Goal: Transaction & Acquisition: Purchase product/service

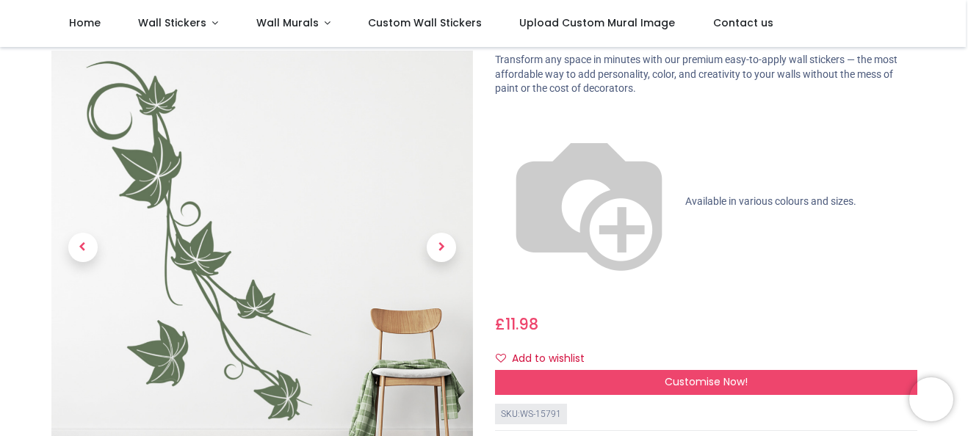
scroll to position [73, 0]
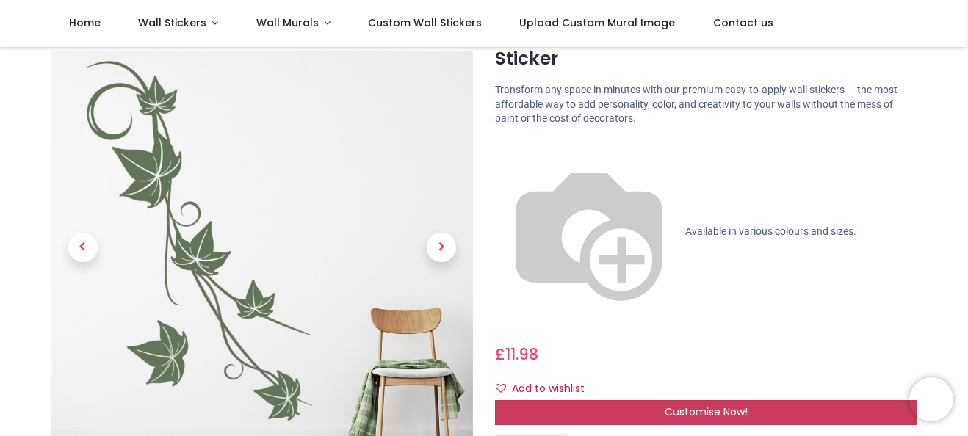
click at [709, 405] on span "Customise Now!" at bounding box center [706, 412] width 83 height 15
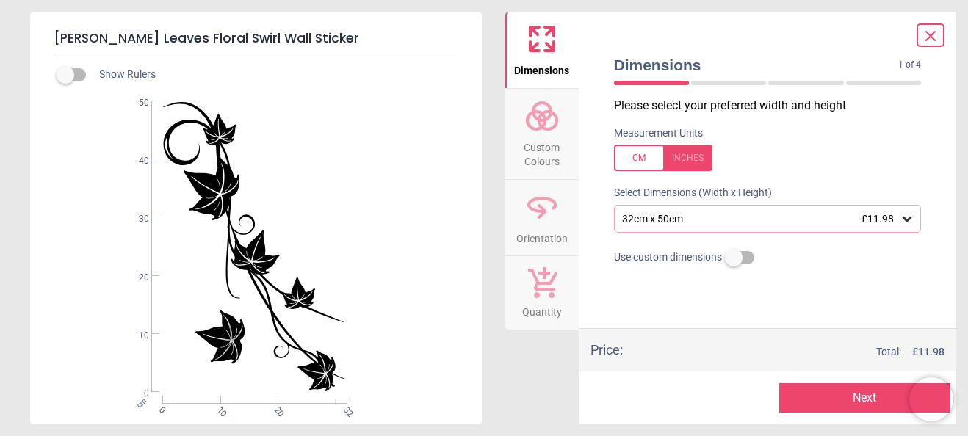
click at [893, 226] on div "32cm x 50cm £11.98" at bounding box center [768, 219] width 308 height 28
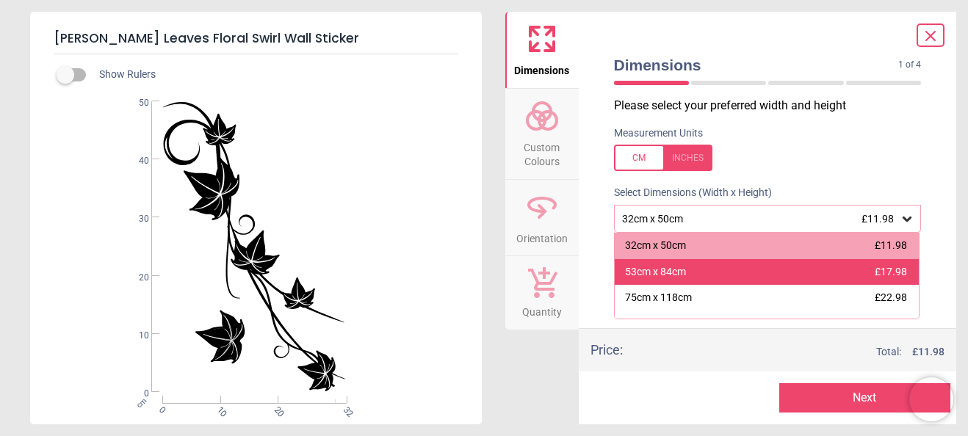
click at [639, 269] on div "53cm x 84cm" at bounding box center [655, 272] width 61 height 15
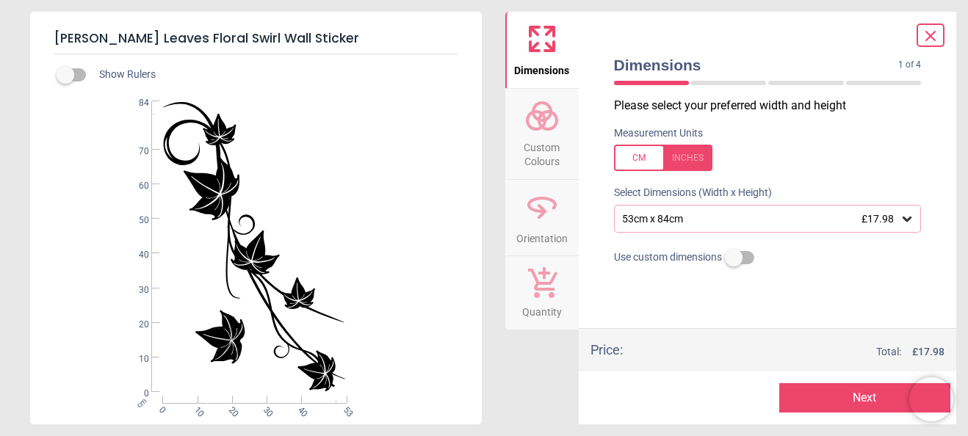
click at [530, 123] on icon at bounding box center [542, 115] width 35 height 35
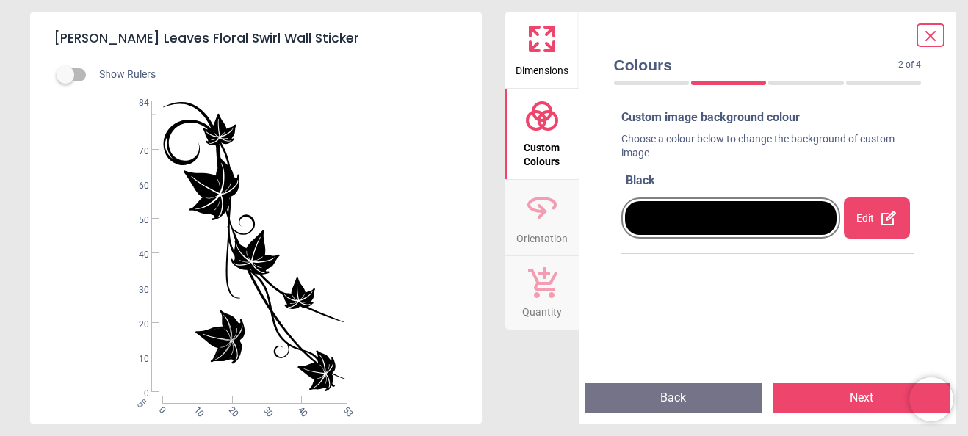
click at [853, 212] on div "Edit" at bounding box center [877, 218] width 66 height 41
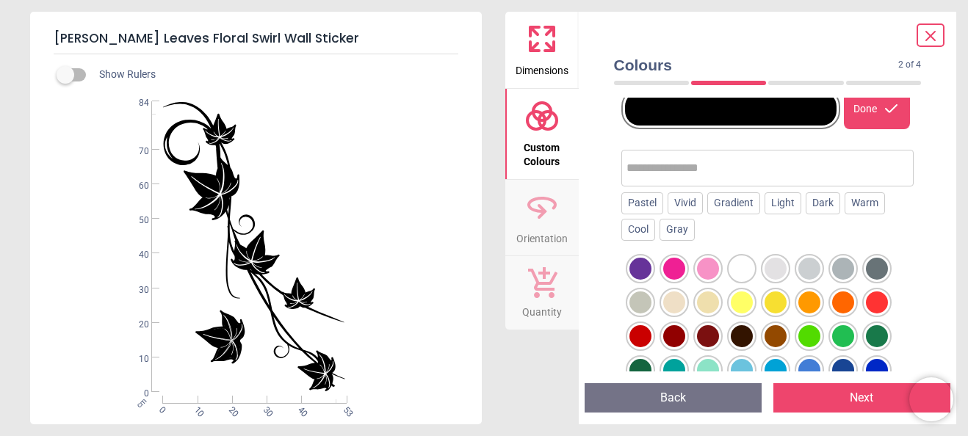
scroll to position [147, 0]
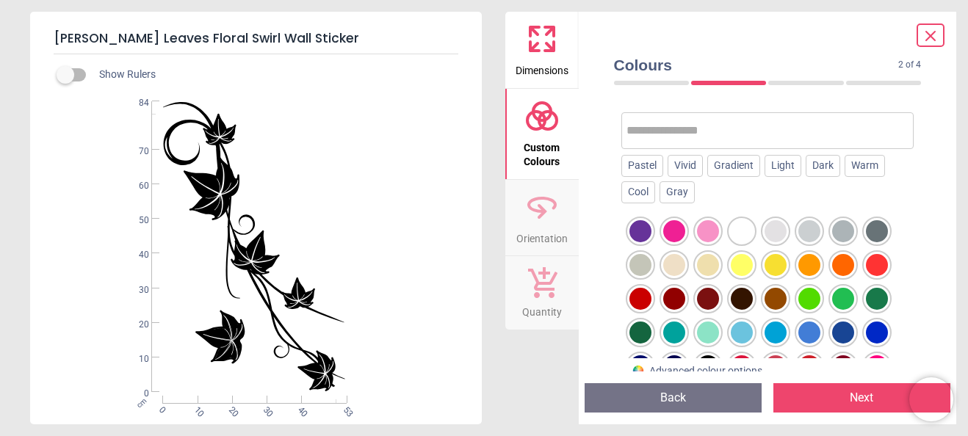
click at [631, 335] on div at bounding box center [641, 333] width 22 height 22
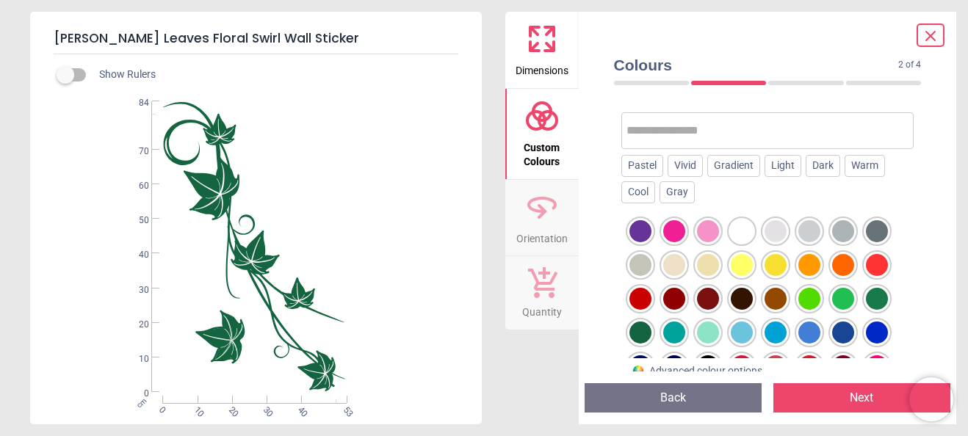
click at [635, 329] on div at bounding box center [641, 333] width 22 height 22
click at [850, 404] on button "Next" at bounding box center [862, 397] width 177 height 29
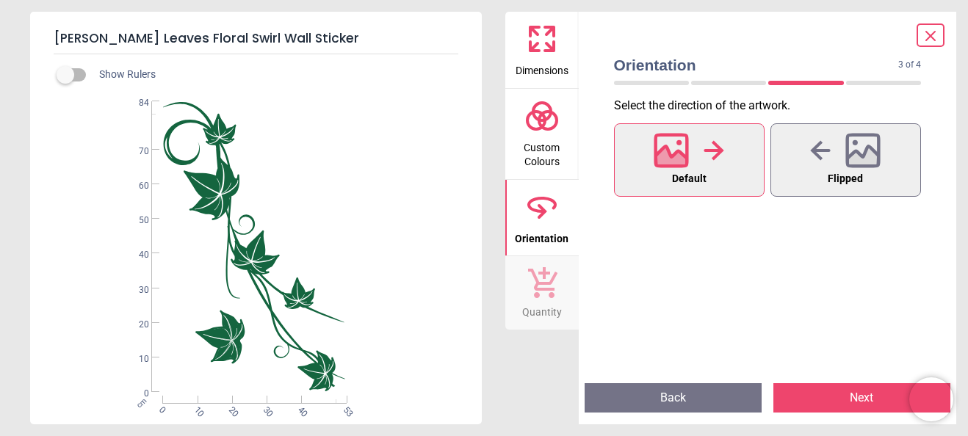
click at [559, 281] on button "Quantity" at bounding box center [541, 292] width 73 height 73
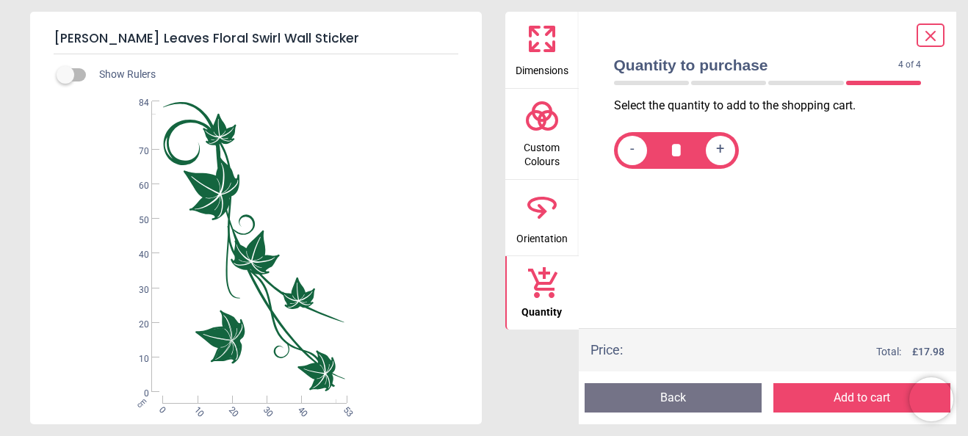
click at [856, 395] on button "Add to cart" at bounding box center [862, 397] width 177 height 29
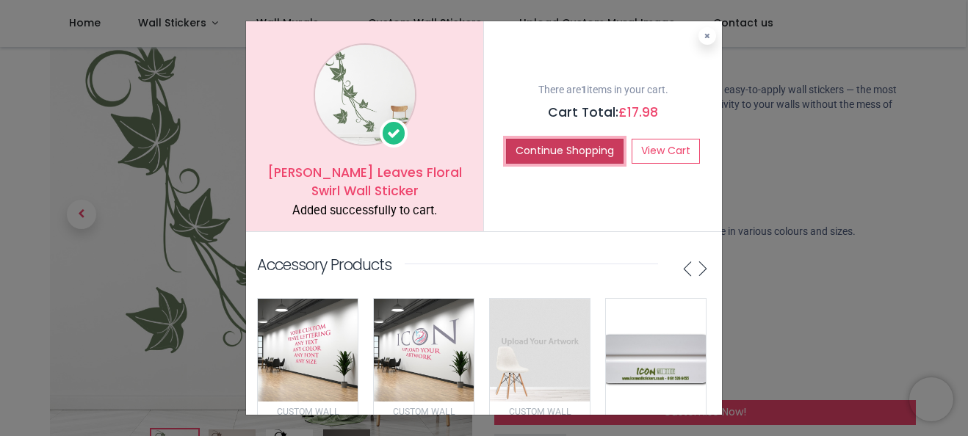
click at [588, 151] on button "Continue Shopping" at bounding box center [565, 151] width 118 height 25
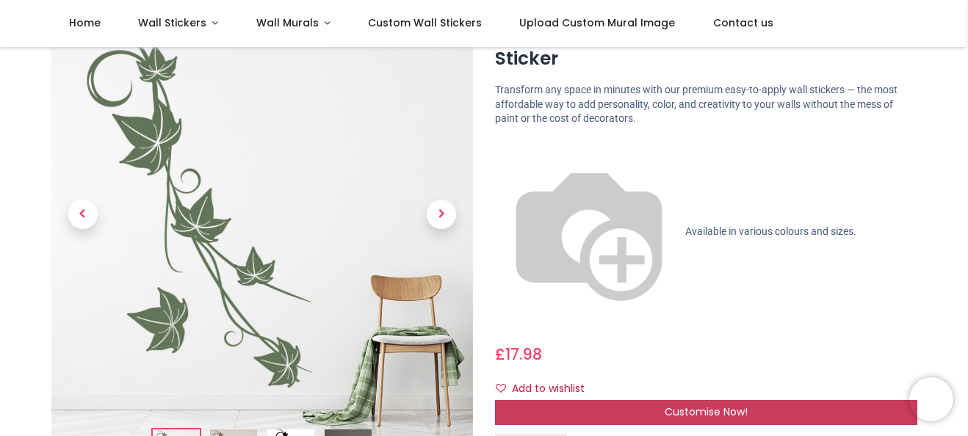
click at [682, 400] on div "Customise Now!" at bounding box center [706, 412] width 422 height 25
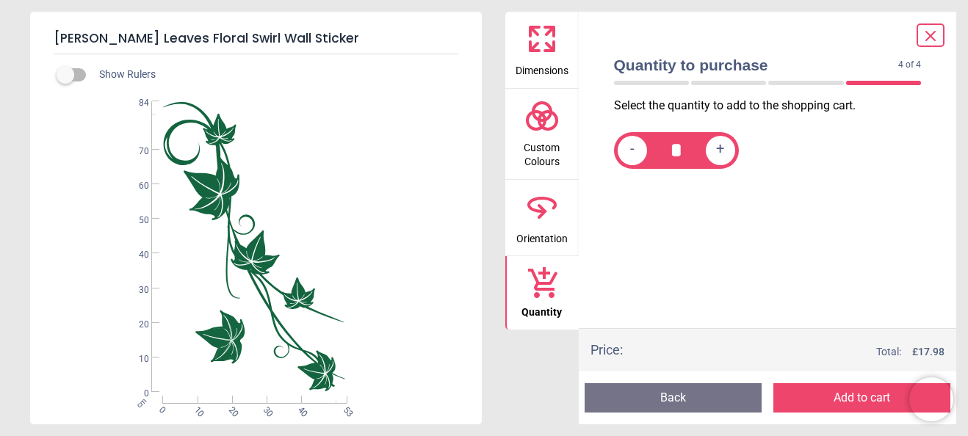
click at [544, 57] on span "Dimensions" at bounding box center [542, 68] width 53 height 22
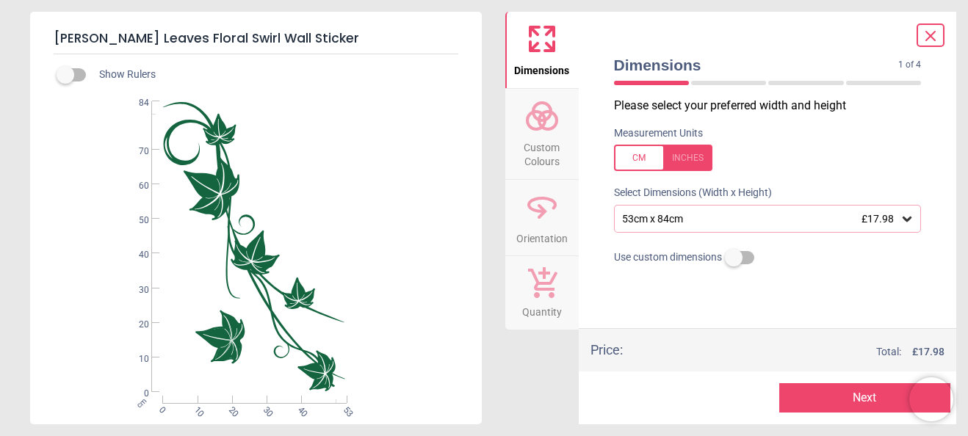
click at [527, 157] on span "Custom Colours" at bounding box center [542, 152] width 71 height 36
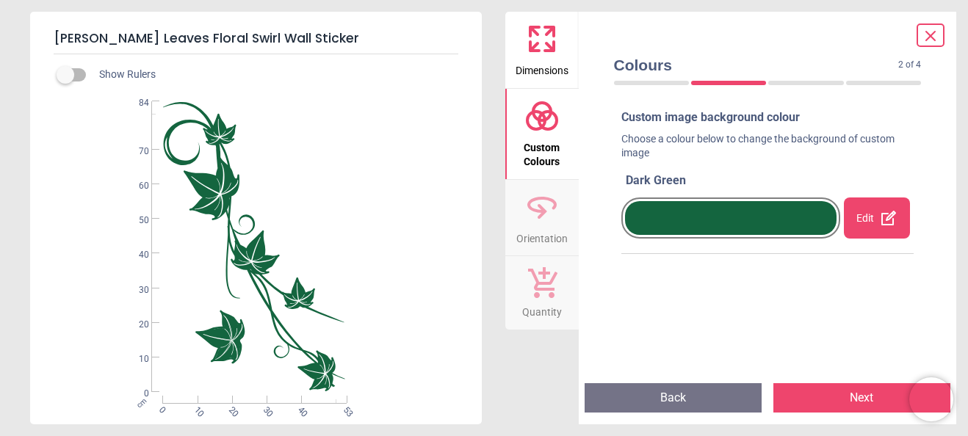
click at [541, 231] on span "Orientation" at bounding box center [541, 236] width 51 height 22
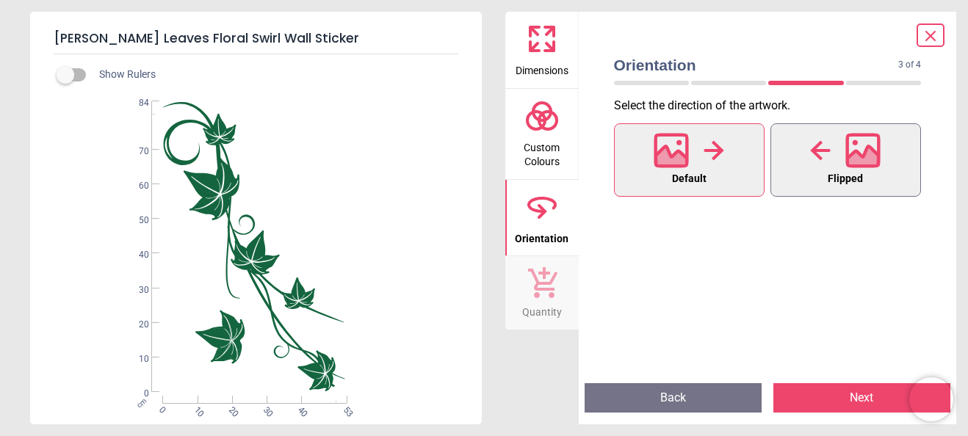
click at [874, 162] on icon at bounding box center [864, 159] width 32 height 26
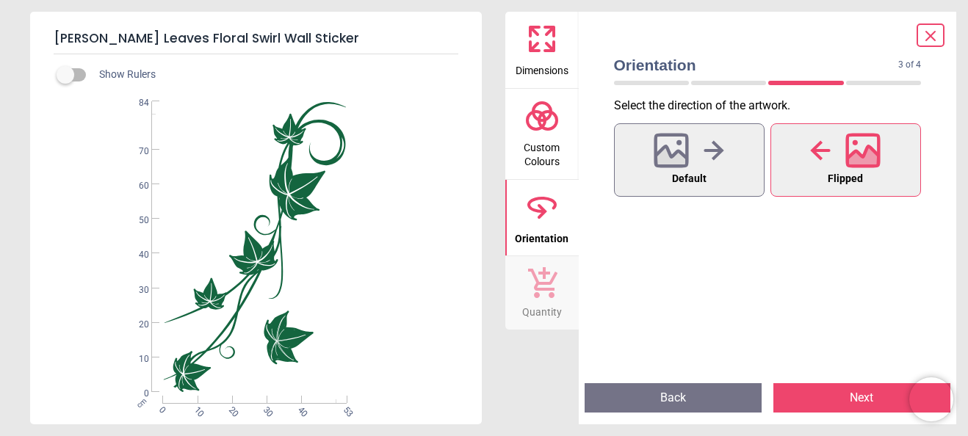
click at [547, 289] on icon at bounding box center [542, 282] width 29 height 31
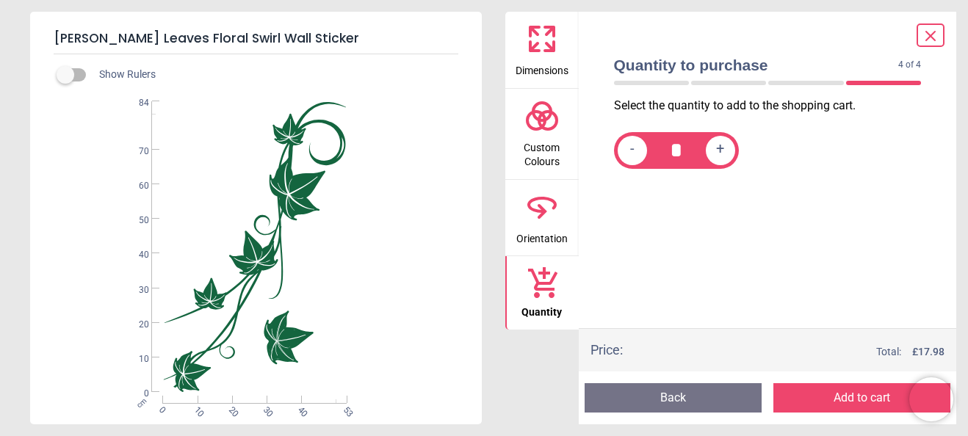
click at [846, 397] on button "Add to cart" at bounding box center [862, 397] width 177 height 29
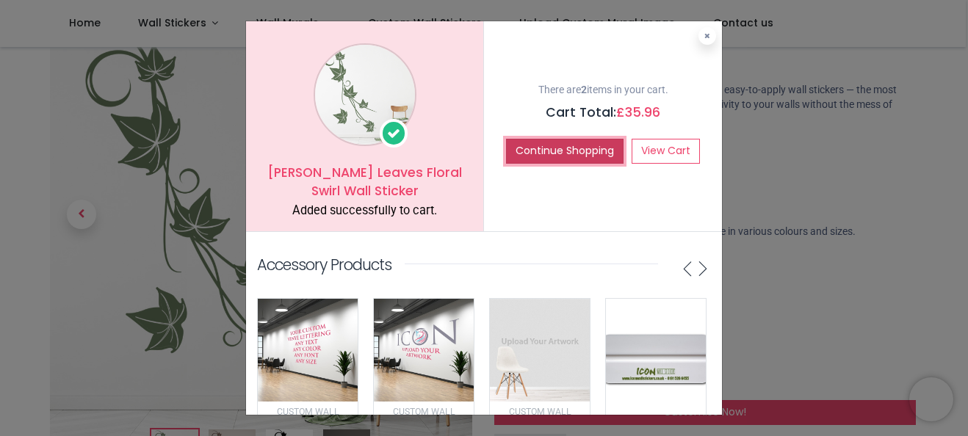
drag, startPoint x: 563, startPoint y: 156, endPoint x: 554, endPoint y: 158, distance: 9.7
click at [554, 158] on button "Continue Shopping" at bounding box center [565, 151] width 118 height 25
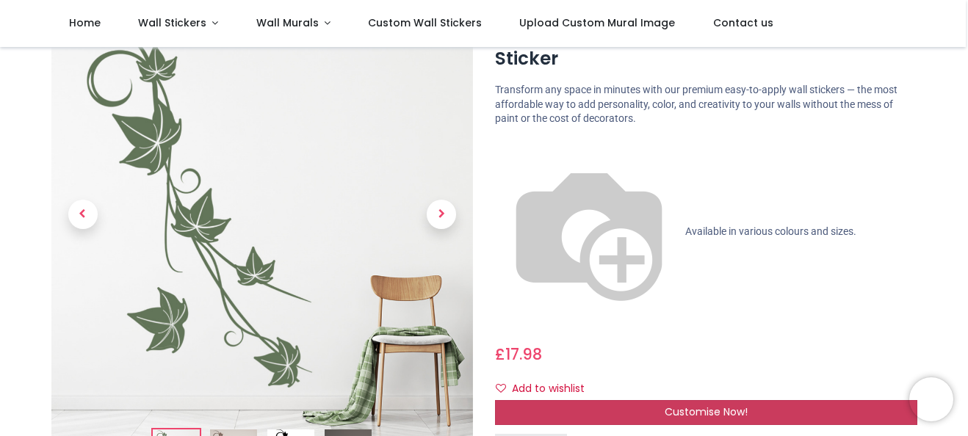
click at [702, 405] on span "Customise Now!" at bounding box center [706, 412] width 83 height 15
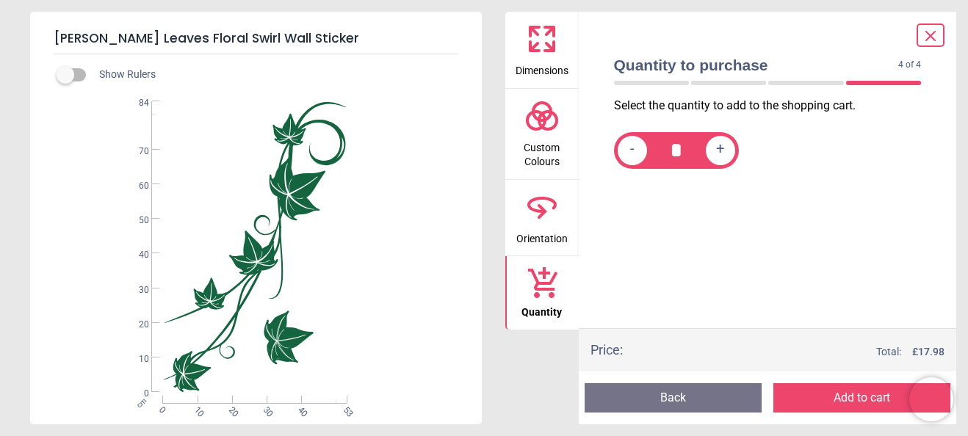
click at [544, 32] on icon at bounding box center [542, 38] width 35 height 35
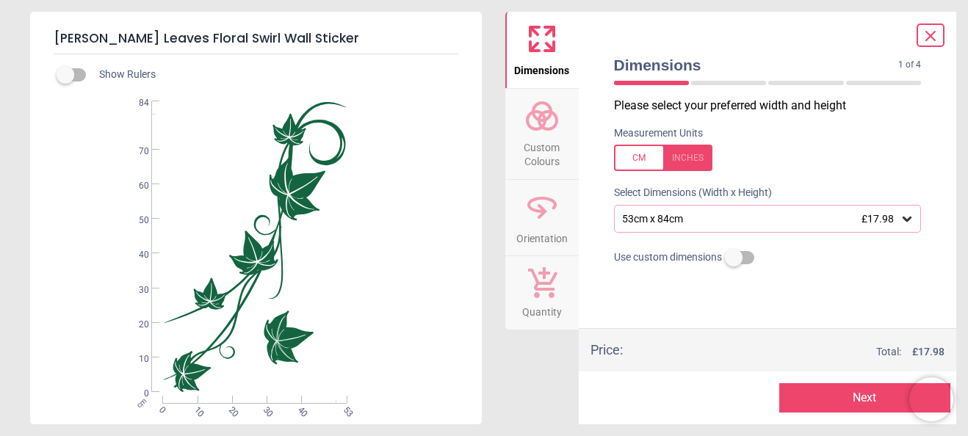
click at [707, 228] on div "53cm x 84cm £17.98" at bounding box center [768, 219] width 308 height 28
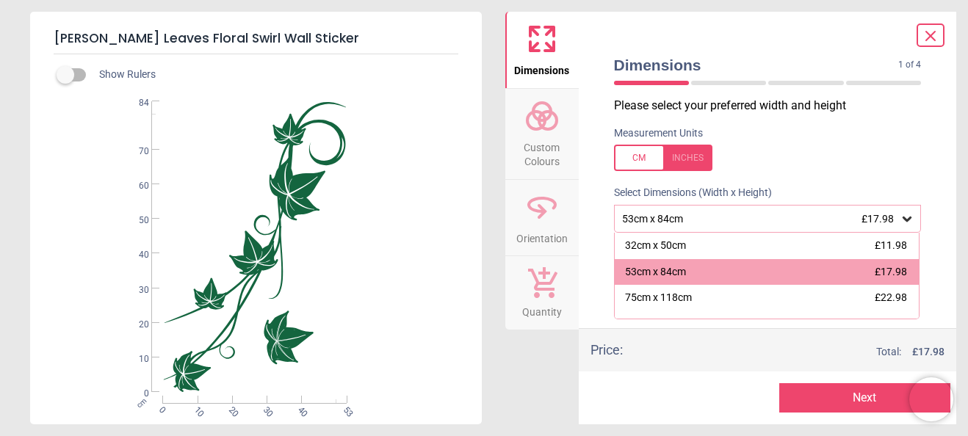
click at [644, 165] on div at bounding box center [663, 158] width 98 height 26
click at [669, 165] on div at bounding box center [663, 158] width 98 height 26
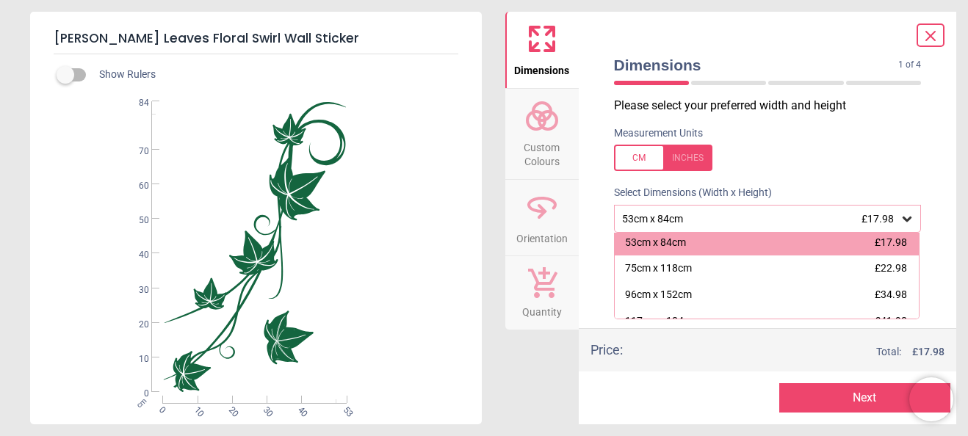
scroll to position [59, 0]
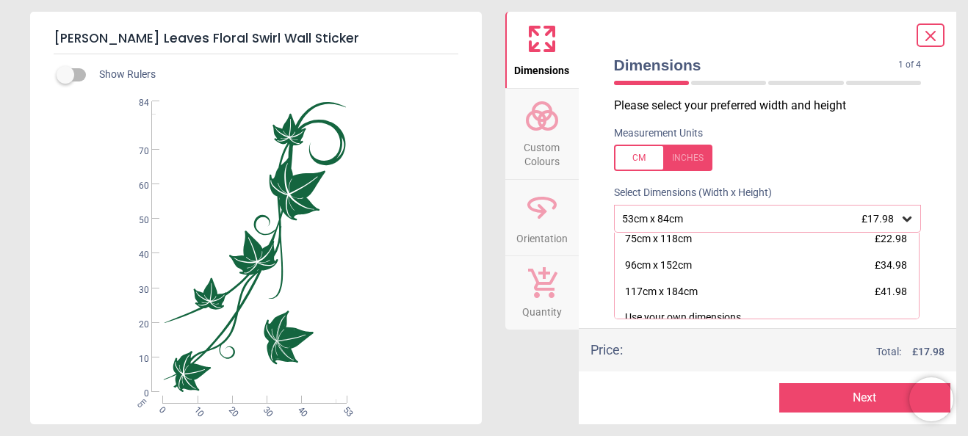
click at [782, 292] on div "117cm x 184cm £41.98" at bounding box center [767, 292] width 305 height 26
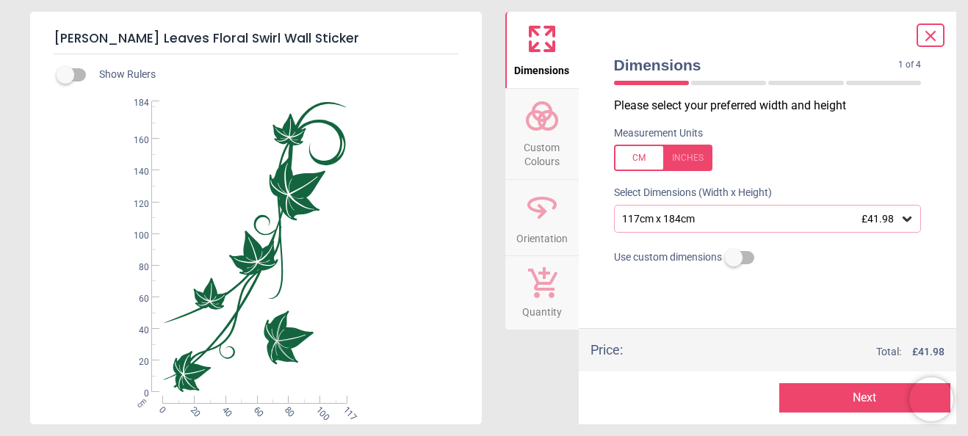
click at [543, 123] on circle at bounding box center [536, 121] width 18 height 18
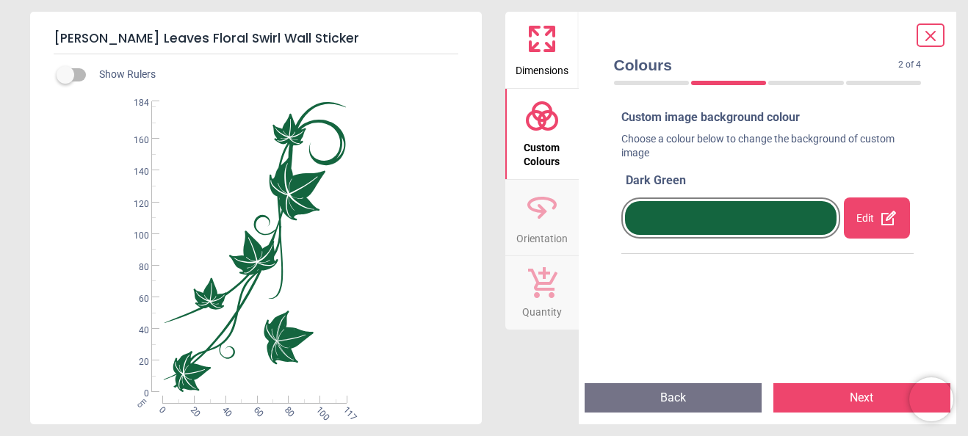
click at [543, 225] on span "Orientation" at bounding box center [541, 236] width 51 height 22
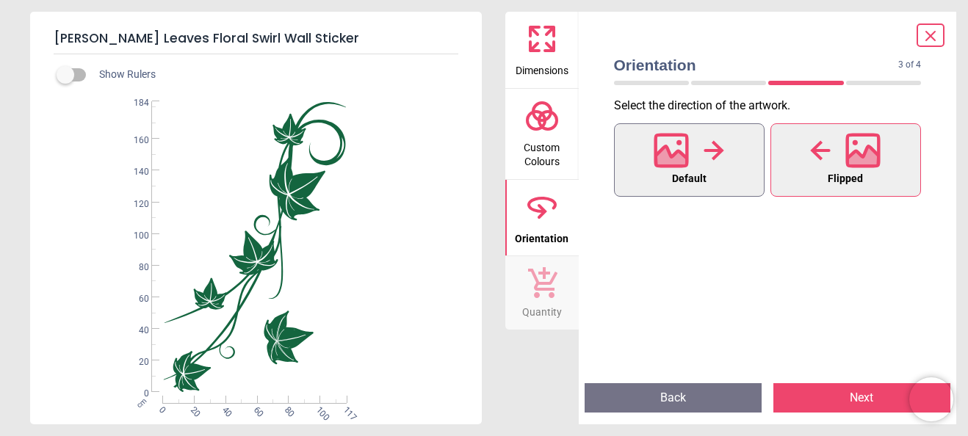
click at [672, 165] on icon at bounding box center [672, 150] width 32 height 32
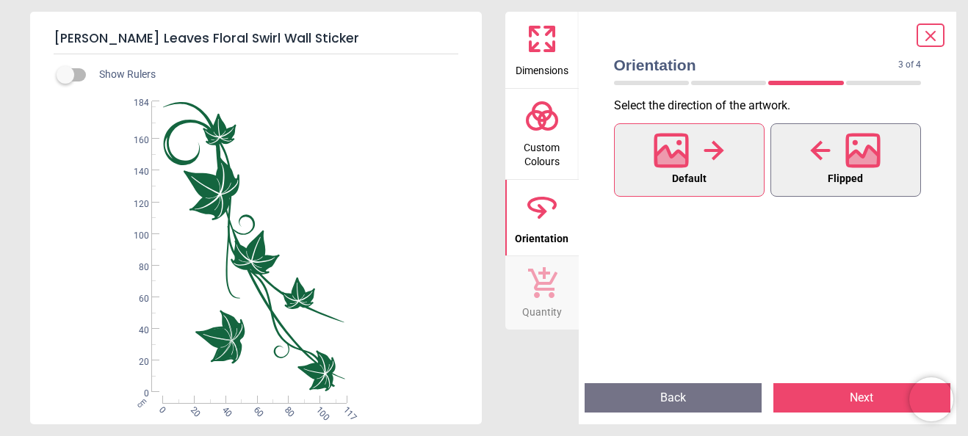
click at [867, 156] on icon at bounding box center [864, 159] width 32 height 26
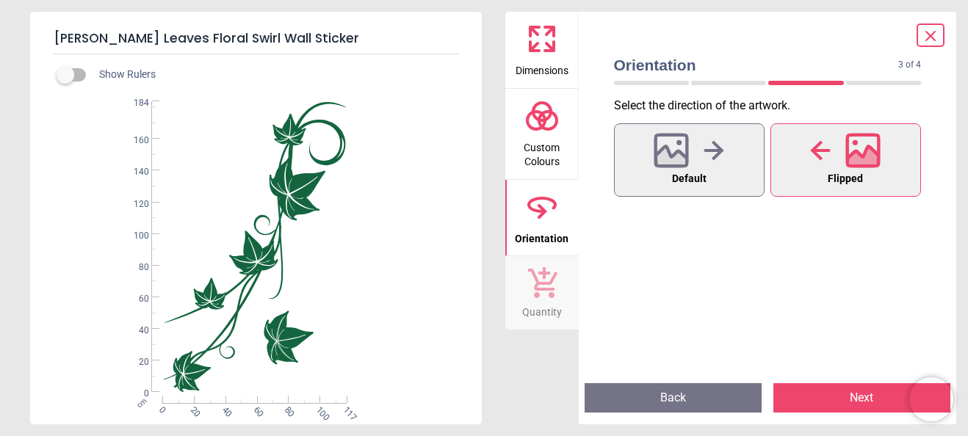
click at [551, 295] on icon at bounding box center [542, 282] width 29 height 31
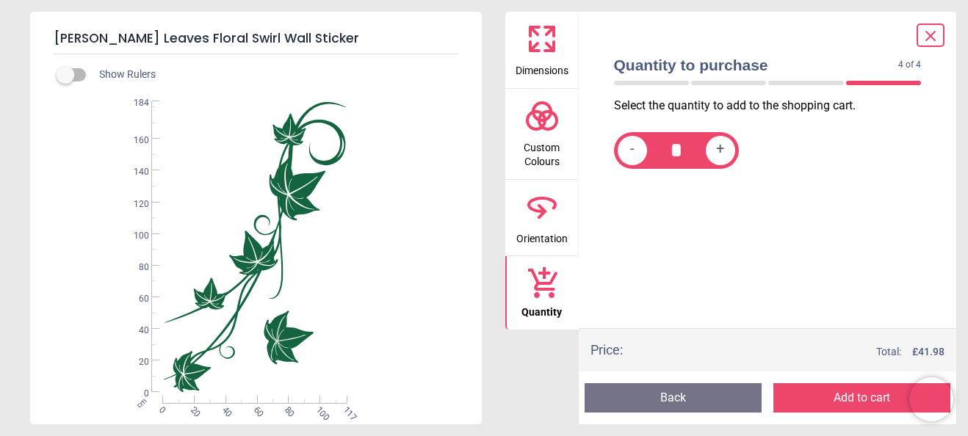
click at [849, 403] on button "Add to cart" at bounding box center [862, 397] width 177 height 29
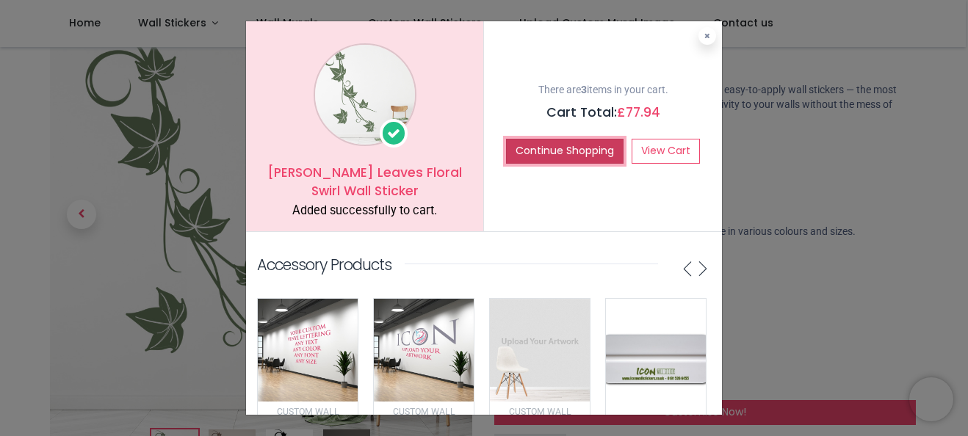
click at [581, 147] on button "Continue Shopping" at bounding box center [565, 151] width 118 height 25
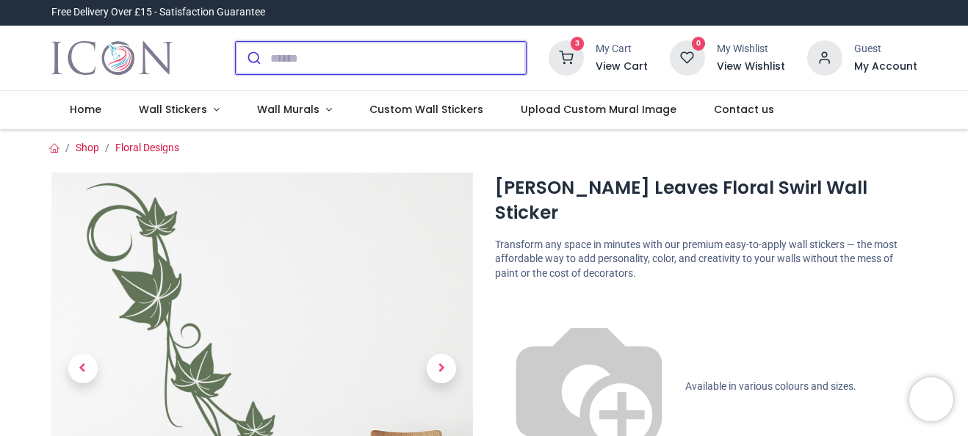
click at [279, 54] on input "search" at bounding box center [398, 58] width 256 height 32
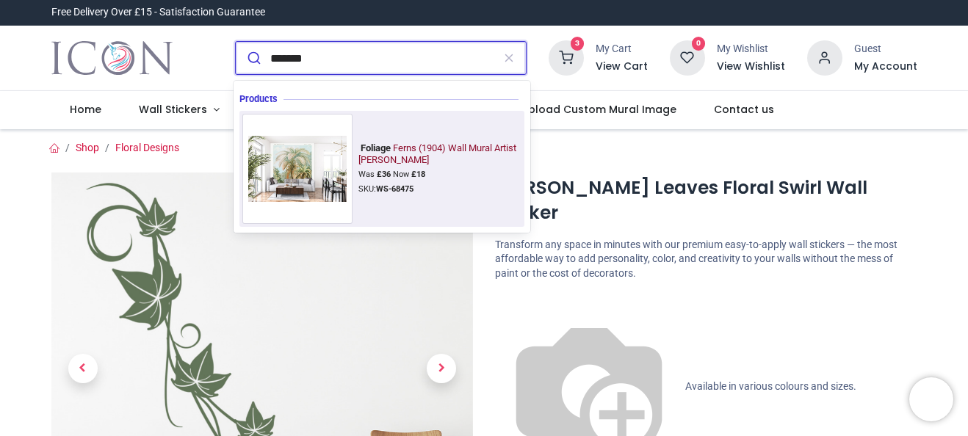
click at [277, 178] on img at bounding box center [297, 169] width 110 height 78
type input "*******"
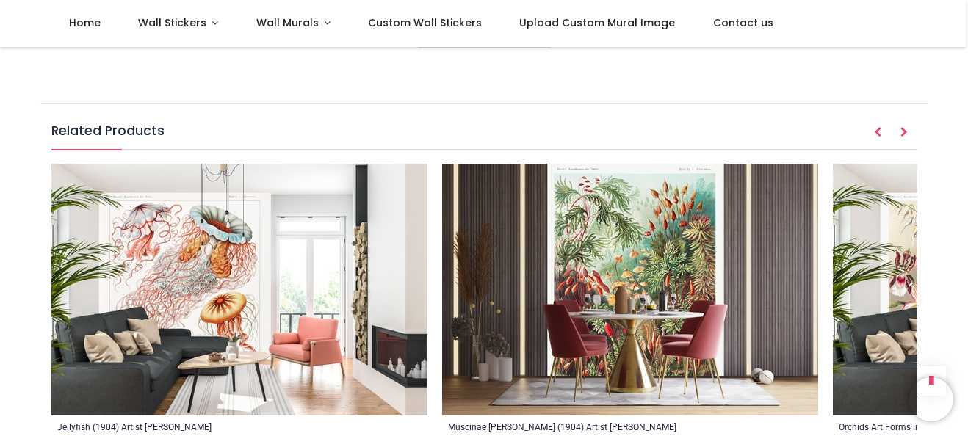
scroll to position [2078, 0]
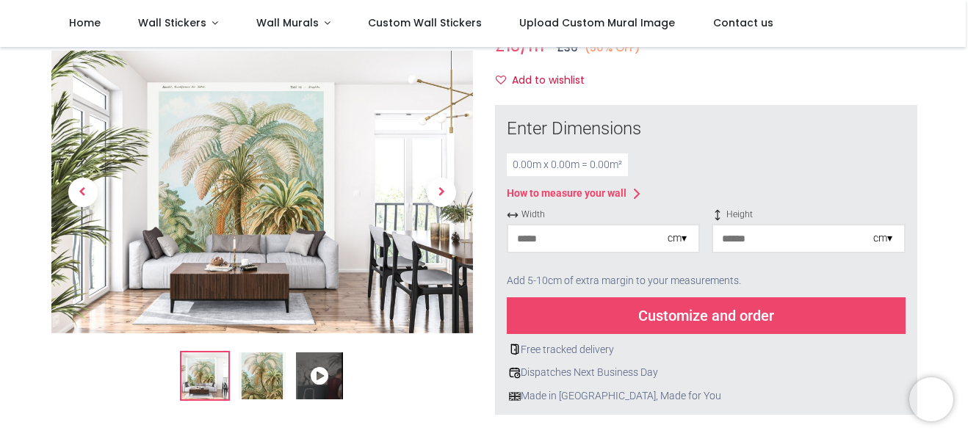
scroll to position [0, 0]
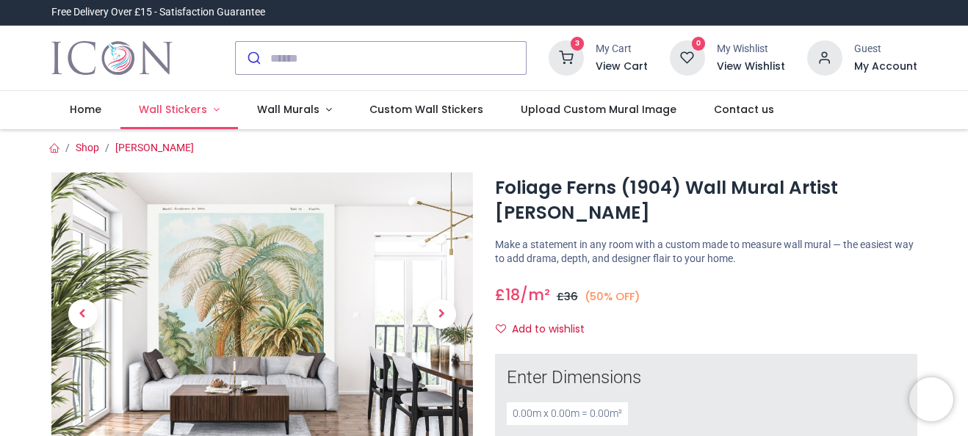
click at [159, 107] on span "Wall Stickers" at bounding box center [173, 109] width 68 height 15
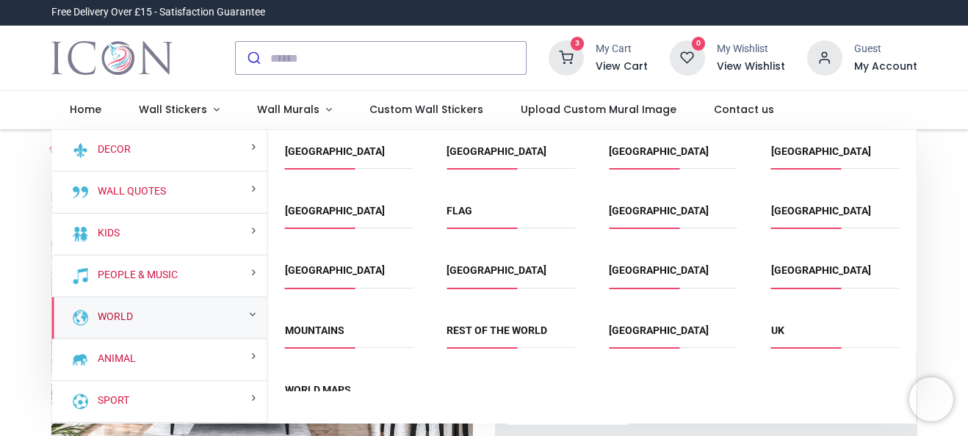
click at [130, 315] on link "World" at bounding box center [112, 317] width 41 height 15
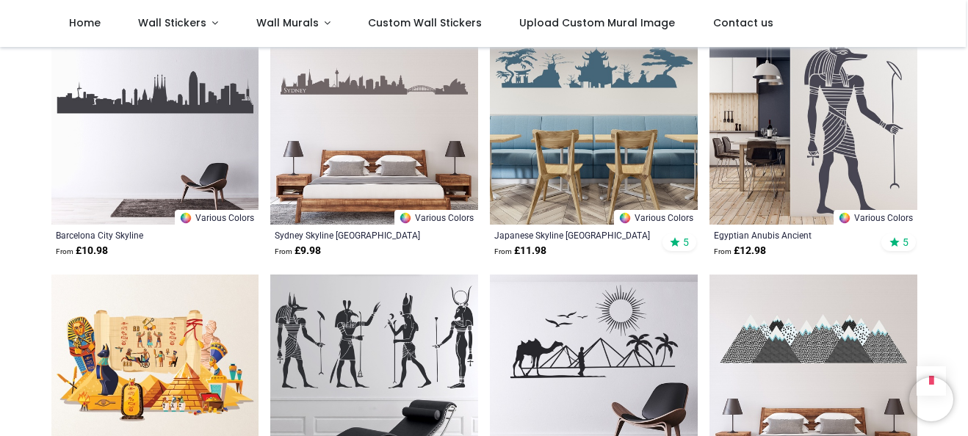
scroll to position [1663, 0]
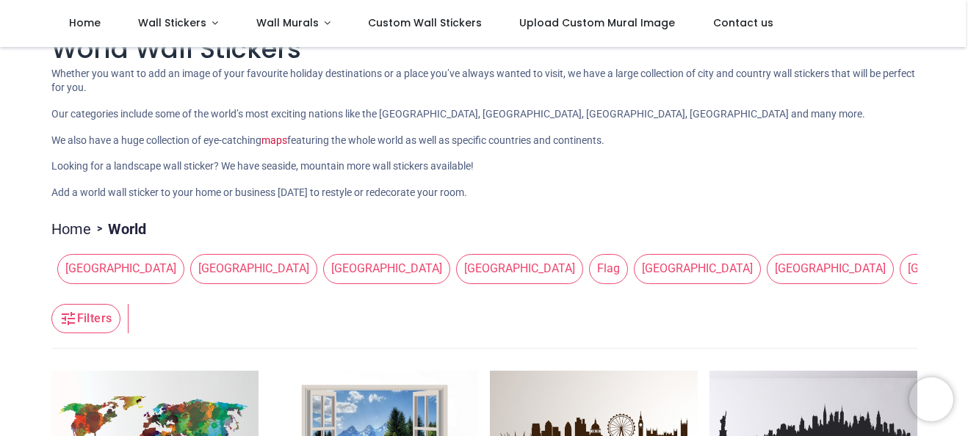
scroll to position [34, 0]
click at [84, 21] on span "Home" at bounding box center [85, 22] width 32 height 15
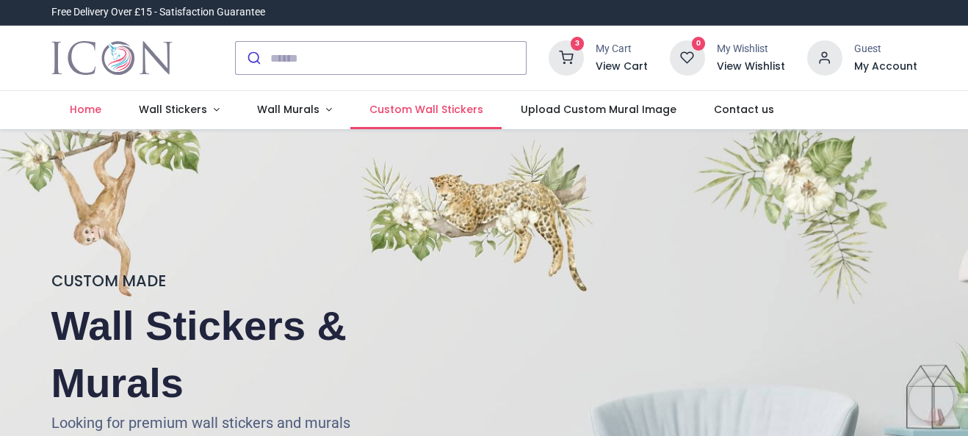
click at [393, 112] on span "Custom Wall Stickers" at bounding box center [427, 109] width 114 height 15
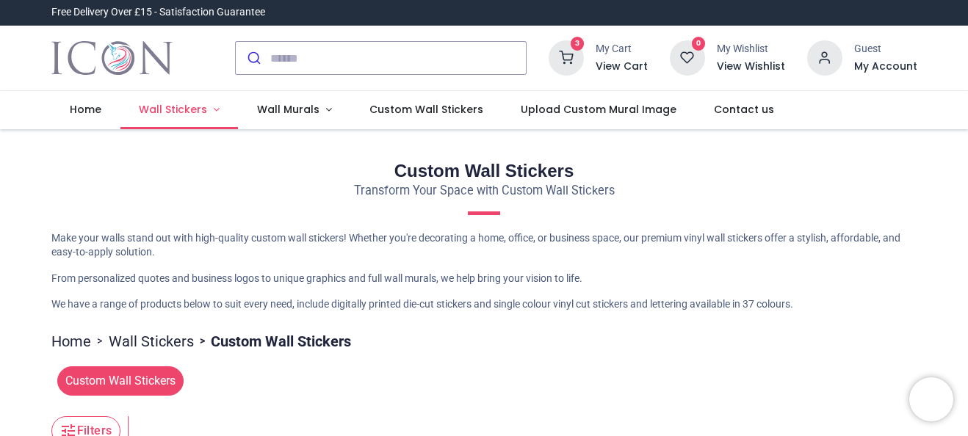
click at [158, 109] on span "Wall Stickers" at bounding box center [173, 109] width 68 height 15
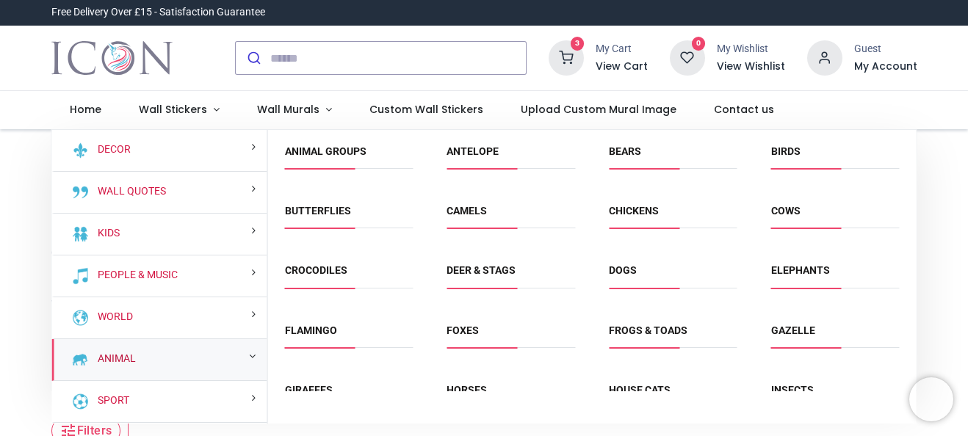
click at [121, 359] on link "Animal" at bounding box center [114, 359] width 44 height 15
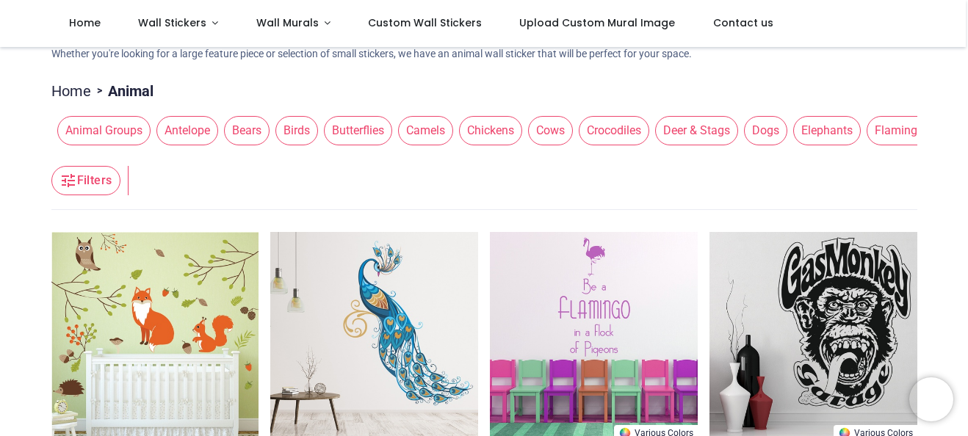
scroll to position [73, 0]
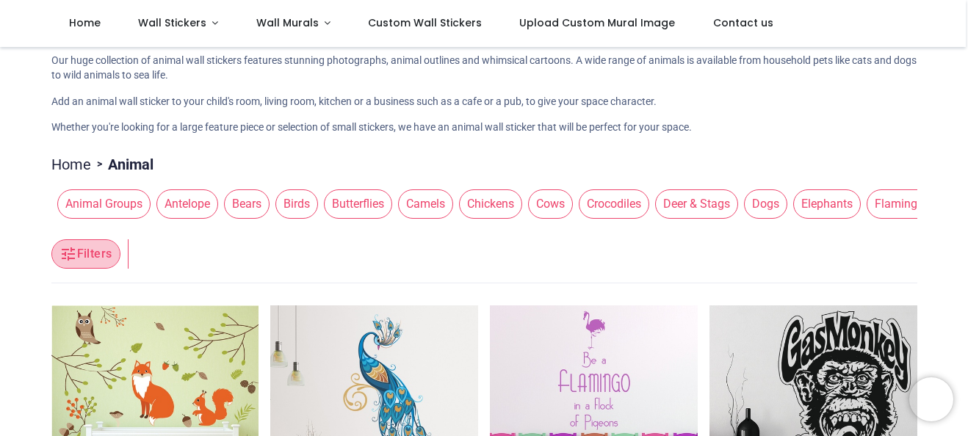
click at [96, 257] on button "Filters" at bounding box center [85, 254] width 69 height 29
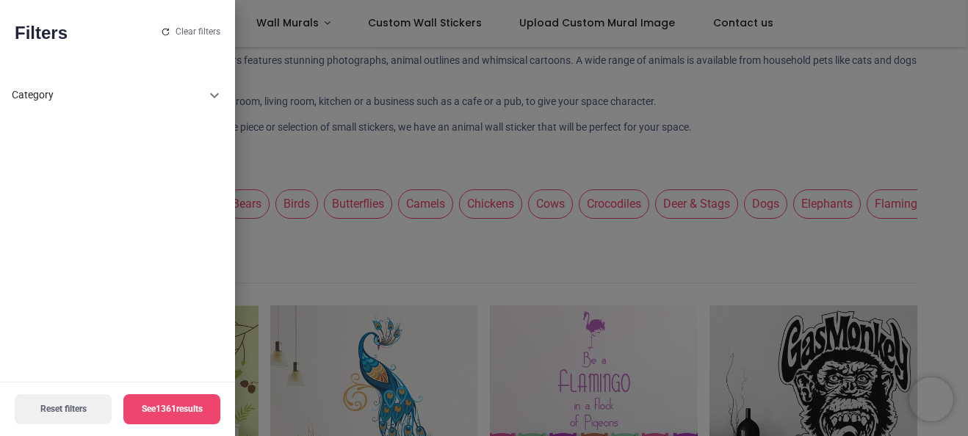
click at [220, 96] on icon at bounding box center [215, 96] width 18 height 18
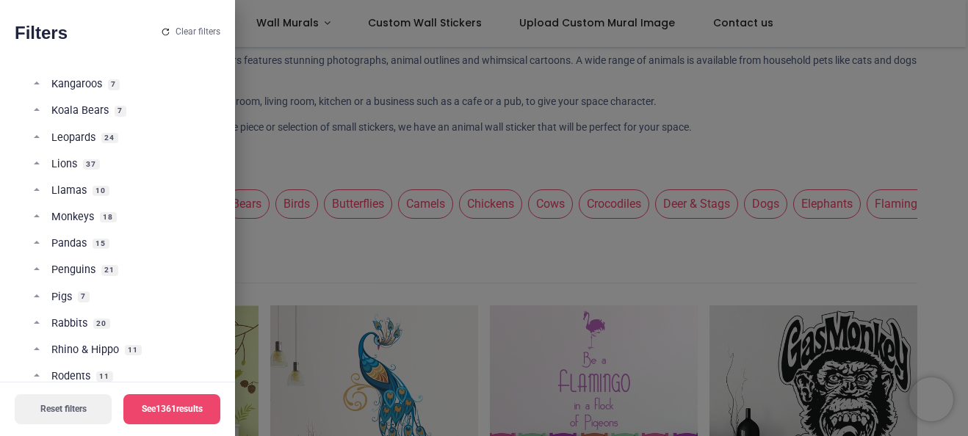
scroll to position [586, 0]
click at [204, 28] on div "Clear filters" at bounding box center [191, 31] width 59 height 10
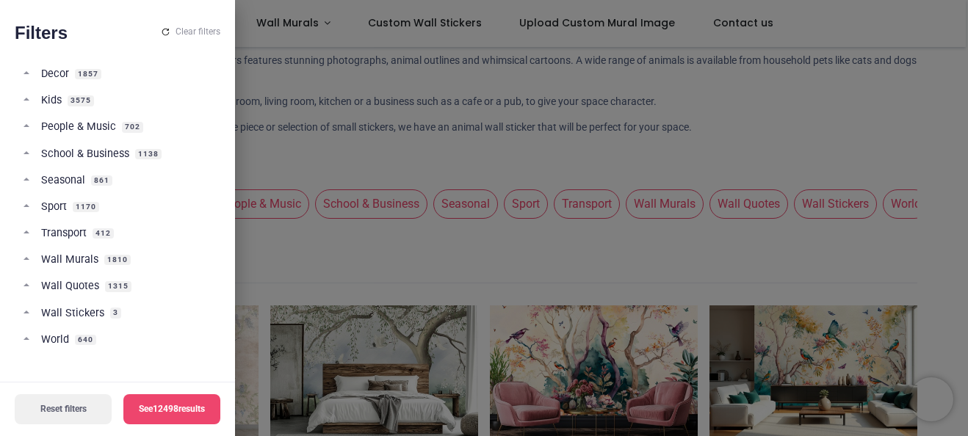
scroll to position [90, 0]
click at [487, 156] on div at bounding box center [484, 218] width 968 height 436
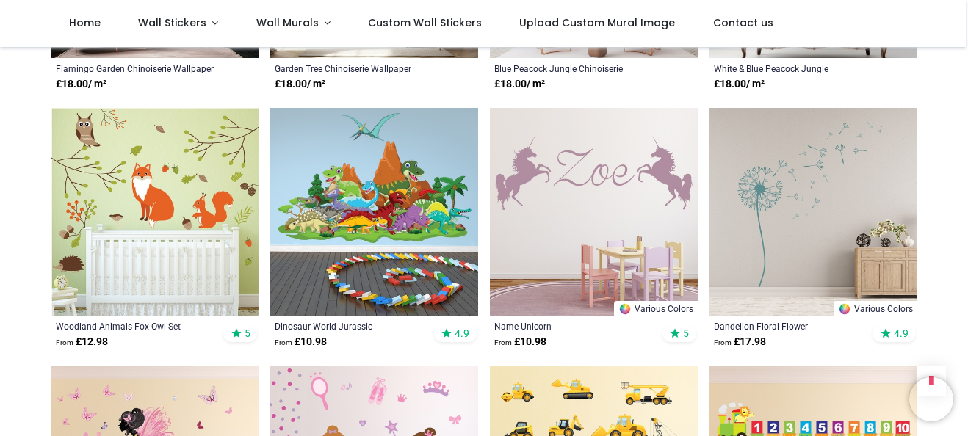
scroll to position [882, 0]
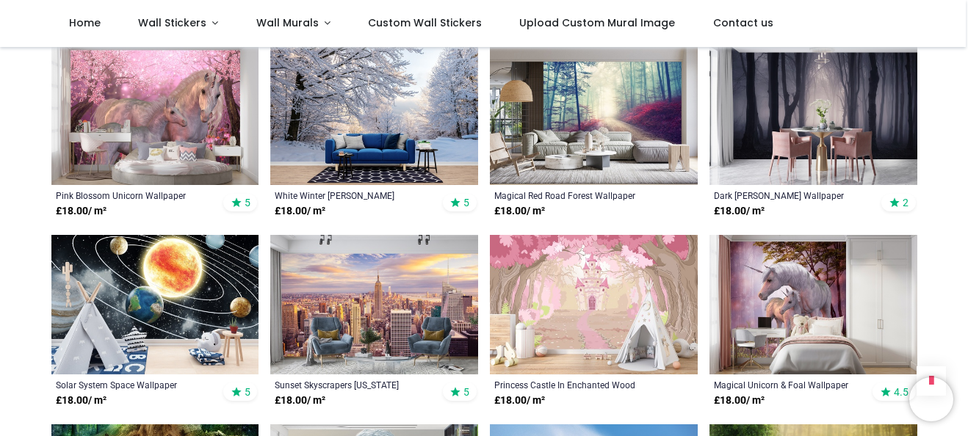
scroll to position [2718, 0]
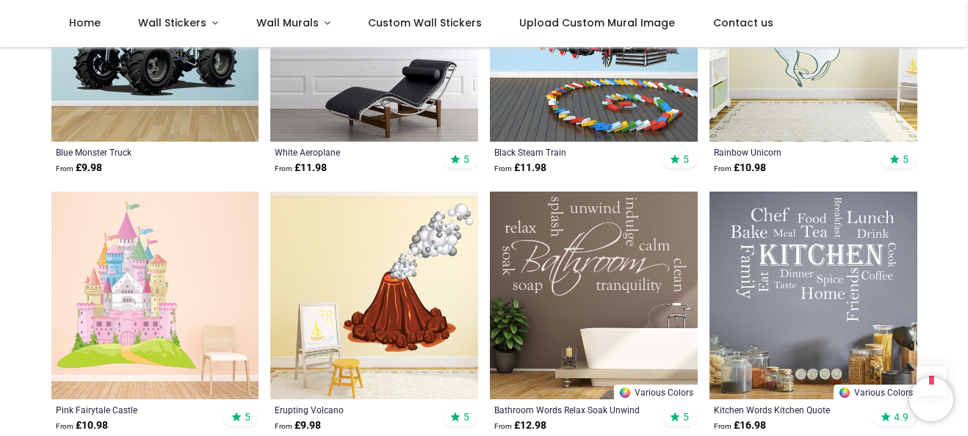
scroll to position [4335, 0]
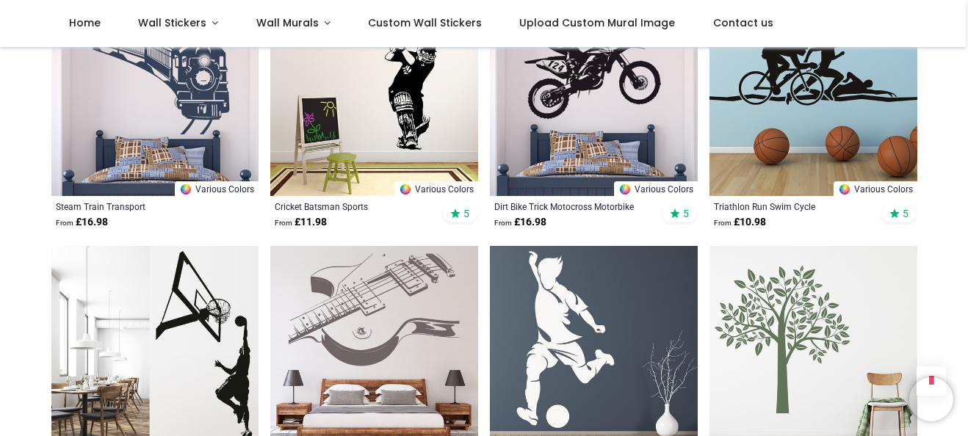
scroll to position [6098, 0]
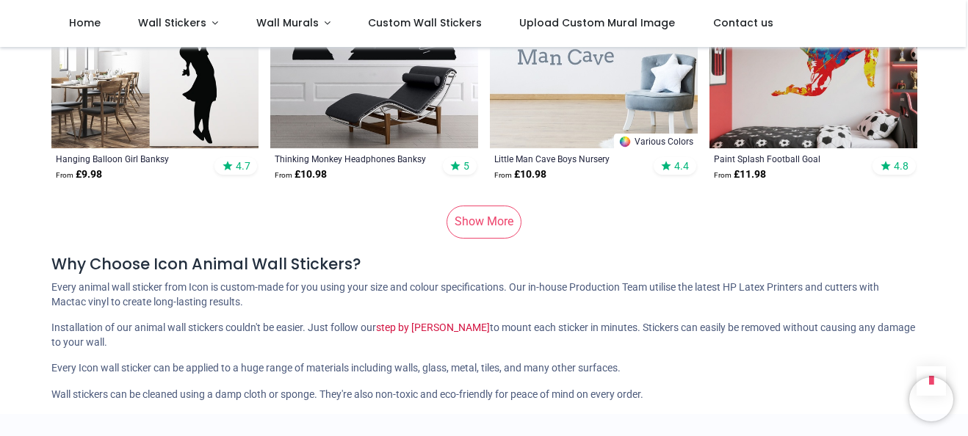
scroll to position [8302, 0]
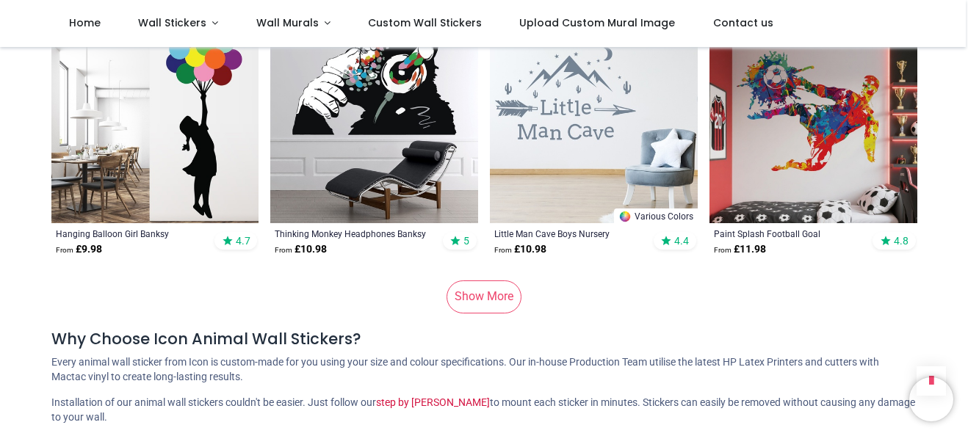
click at [464, 297] on link "Show More" at bounding box center [484, 297] width 75 height 32
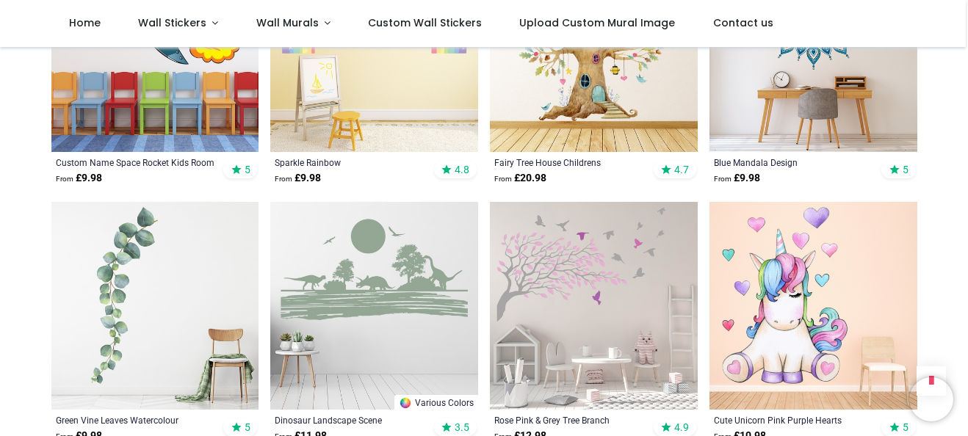
scroll to position [9477, 0]
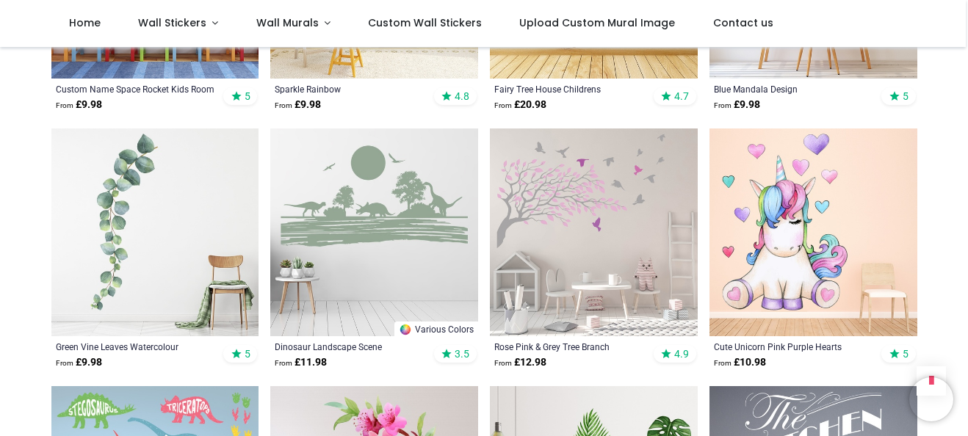
click at [125, 190] on img at bounding box center [155, 233] width 208 height 208
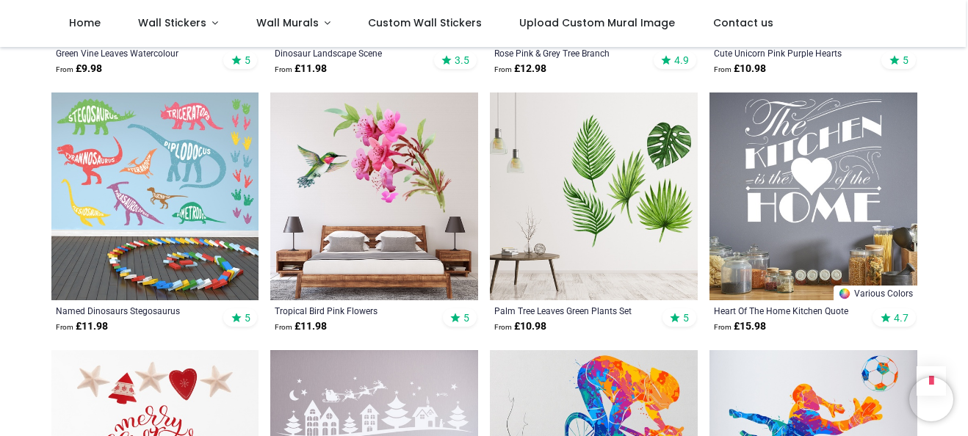
scroll to position [9845, 0]
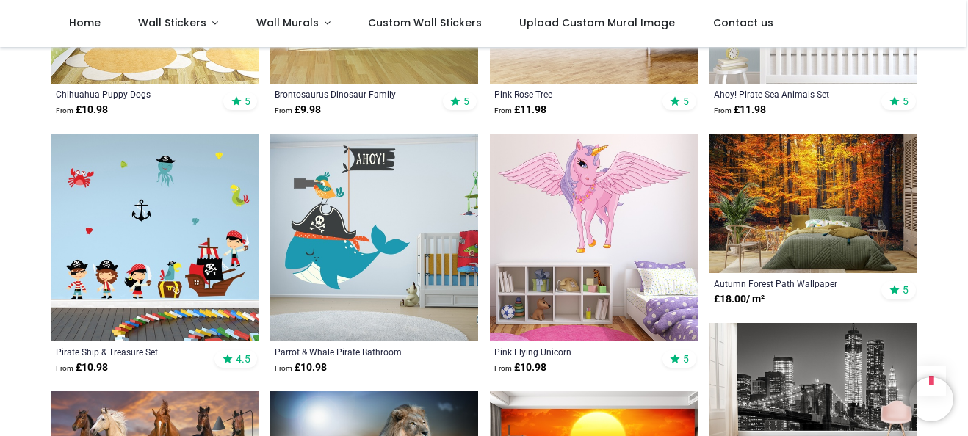
scroll to position [11534, 0]
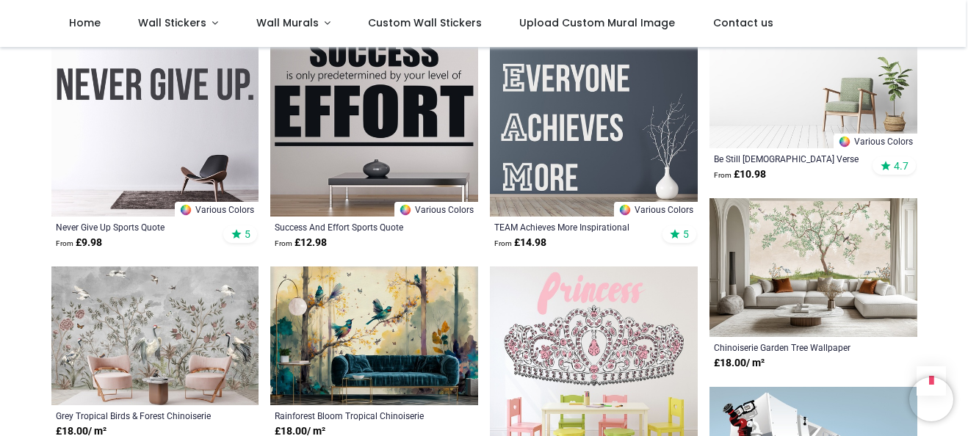
scroll to position [13004, 0]
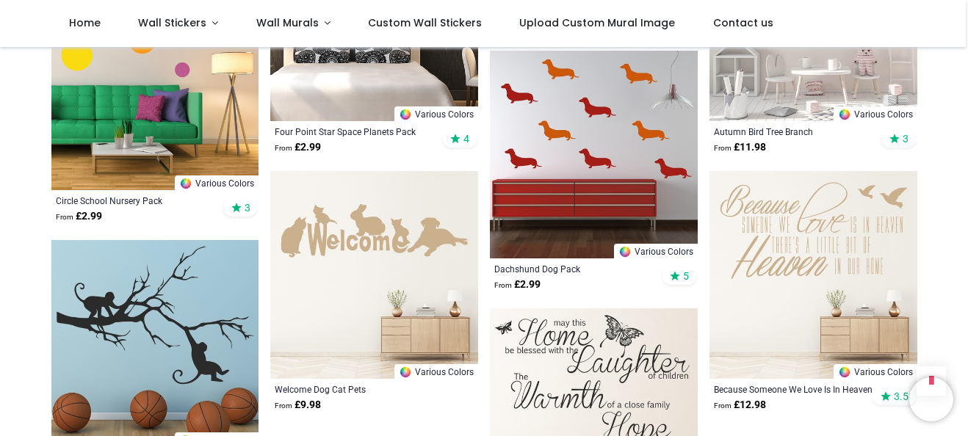
scroll to position [14987, 0]
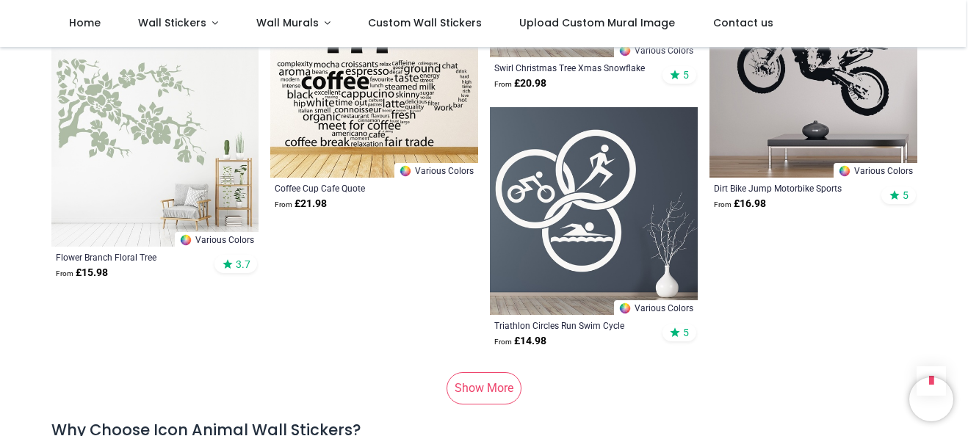
scroll to position [16971, 0]
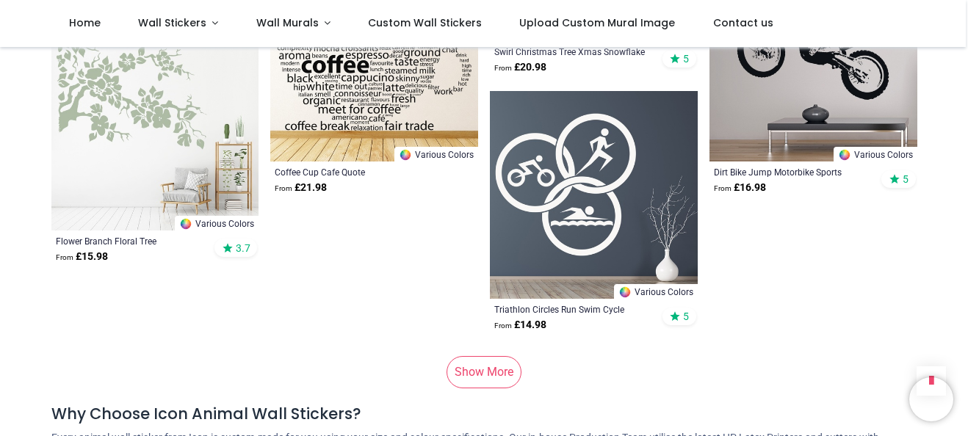
click at [484, 356] on link "Show More" at bounding box center [484, 372] width 75 height 32
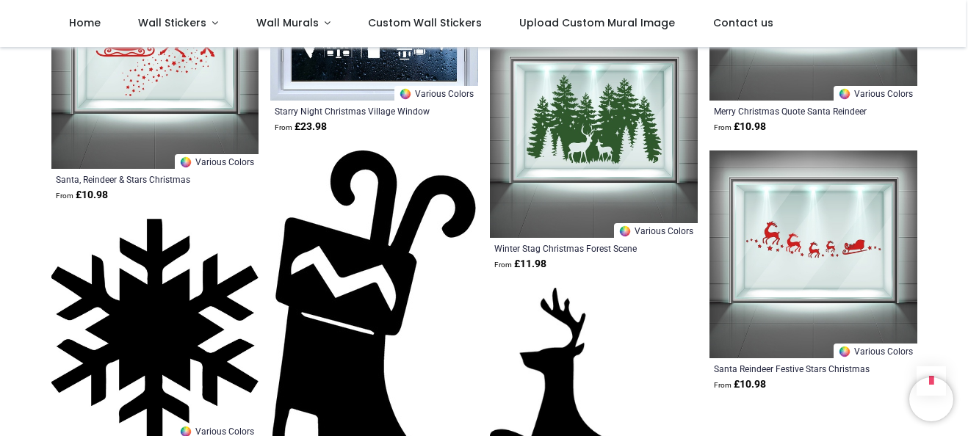
scroll to position [18661, 0]
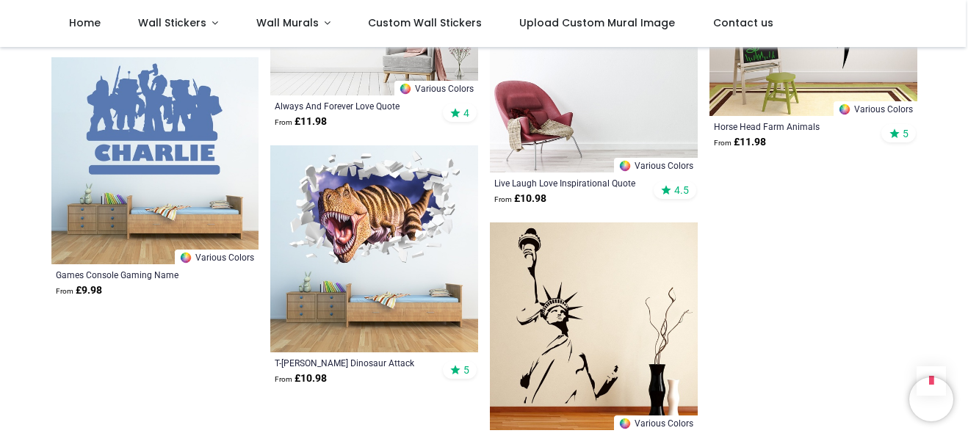
scroll to position [20497, 0]
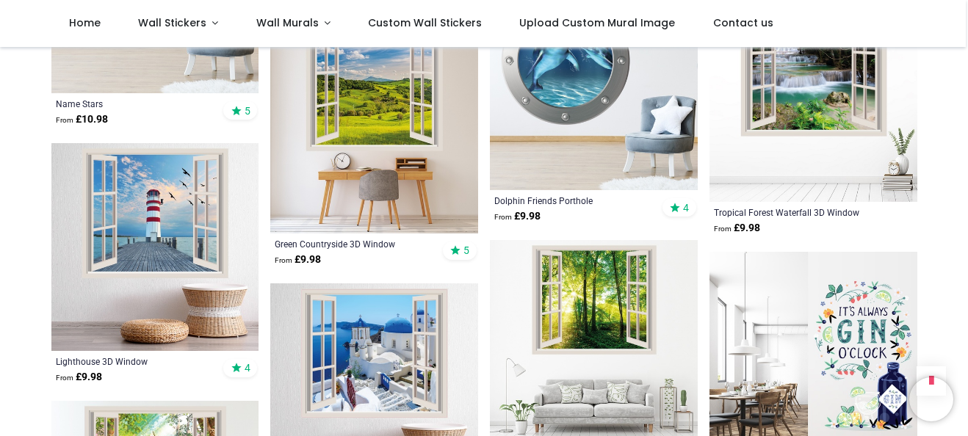
scroll to position [22187, 0]
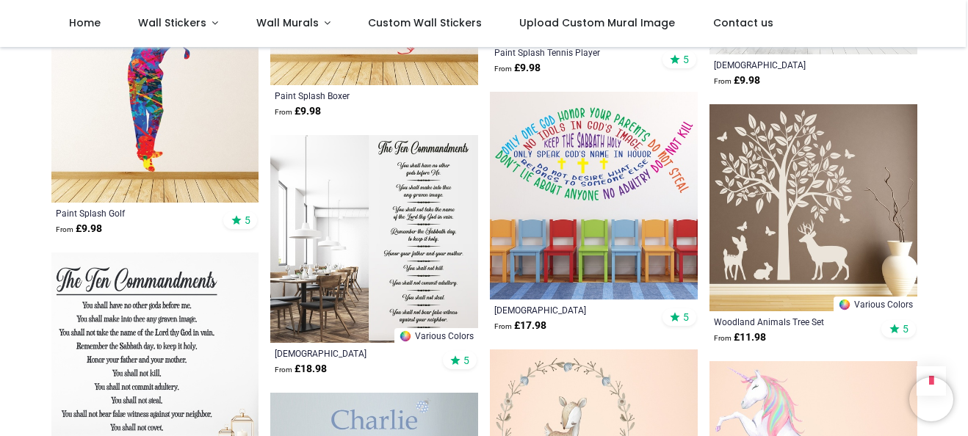
scroll to position [23509, 0]
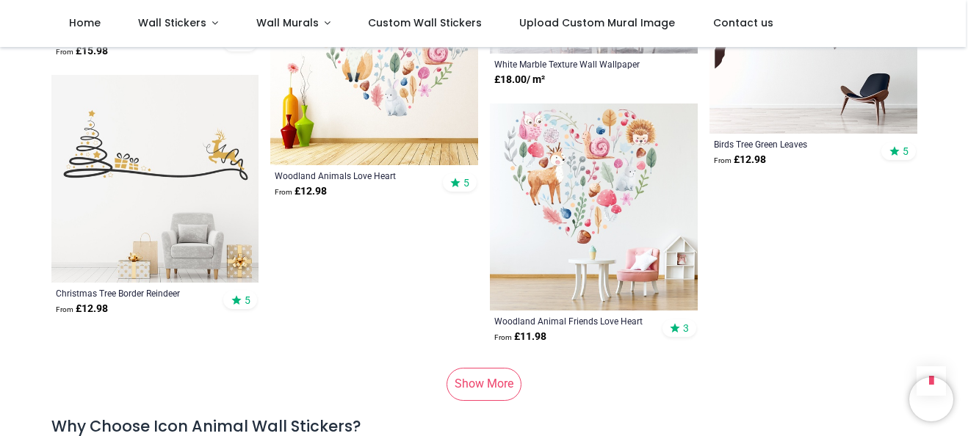
scroll to position [25787, 0]
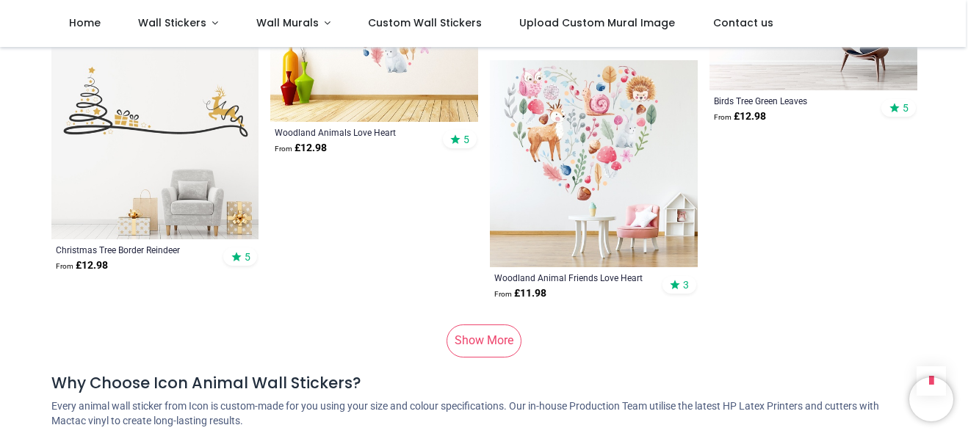
click at [475, 325] on link "Show More" at bounding box center [484, 341] width 75 height 32
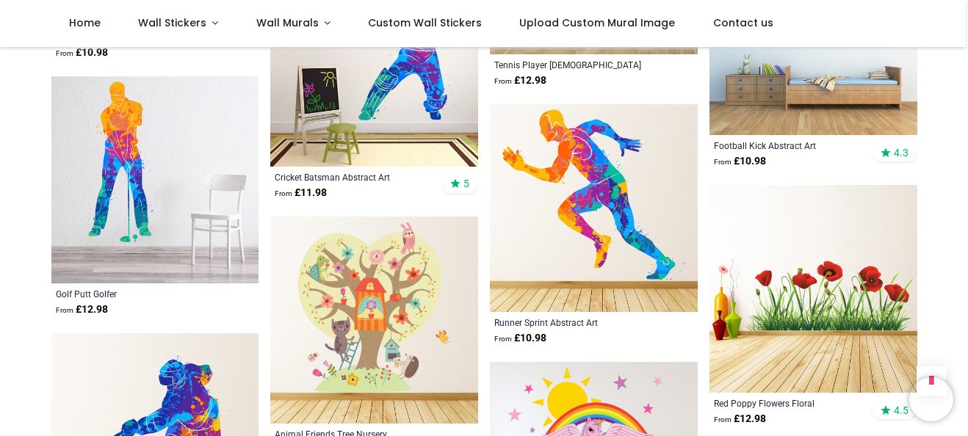
scroll to position [27036, 0]
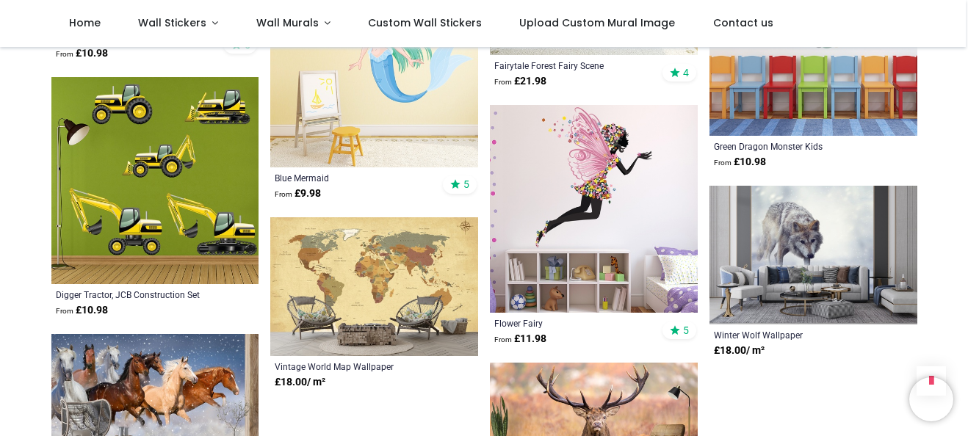
scroll to position [29093, 0]
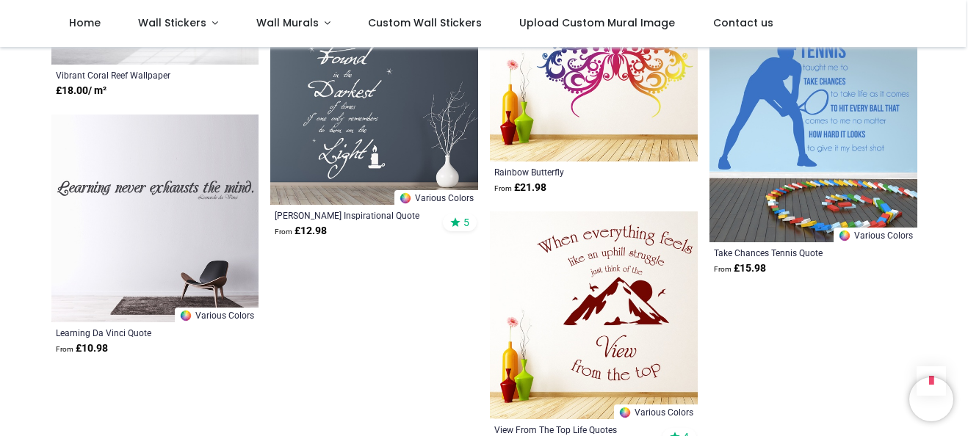
scroll to position [30709, 0]
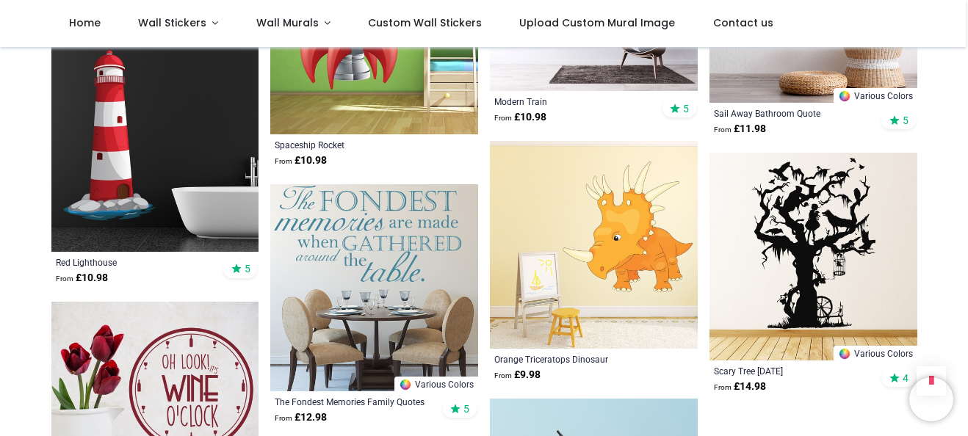
scroll to position [32325, 0]
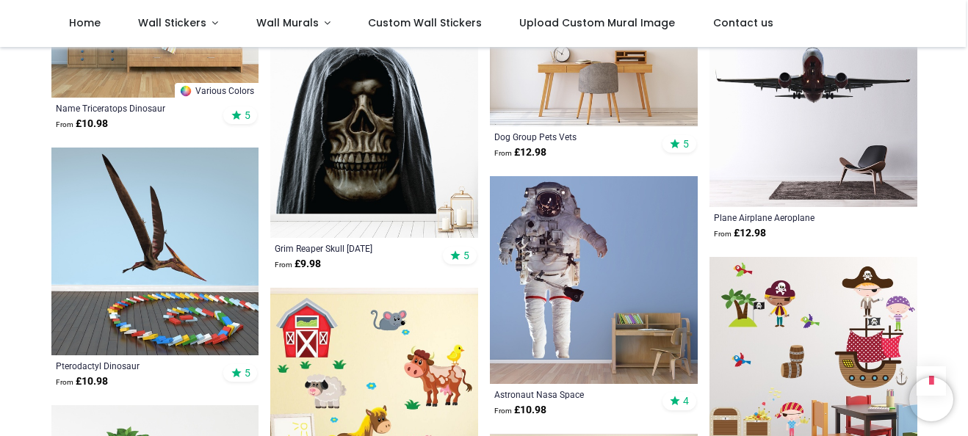
scroll to position [28211, 0]
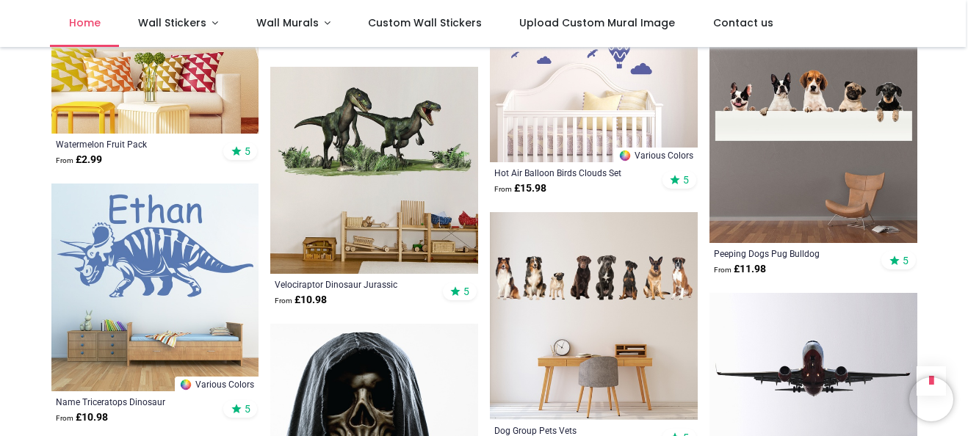
click at [68, 22] on link "Home" at bounding box center [84, 23] width 69 height 47
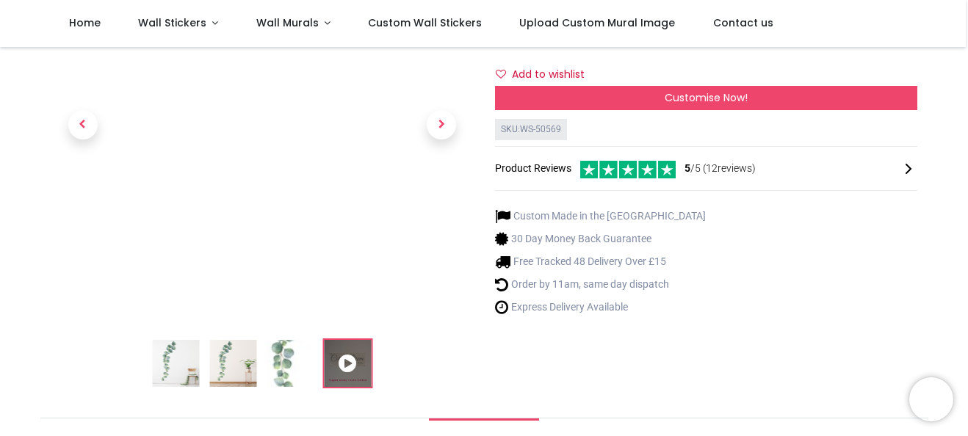
scroll to position [220, 0]
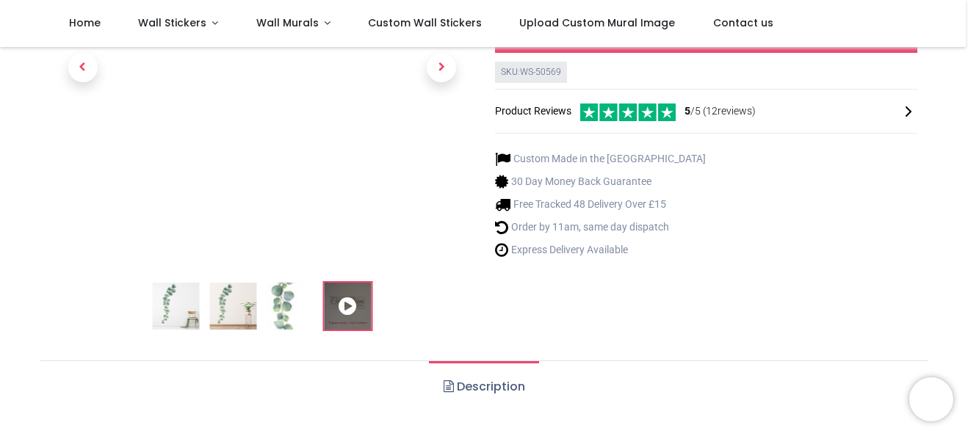
click at [168, 311] on img at bounding box center [175, 306] width 47 height 47
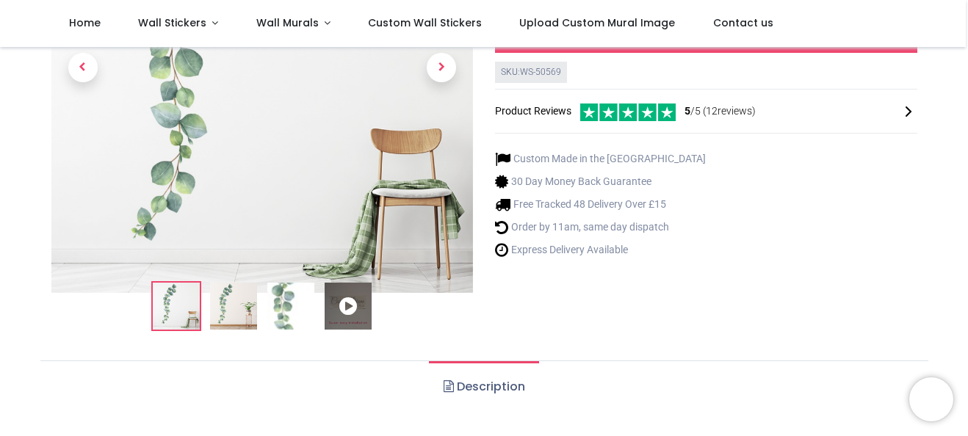
scroll to position [73, 0]
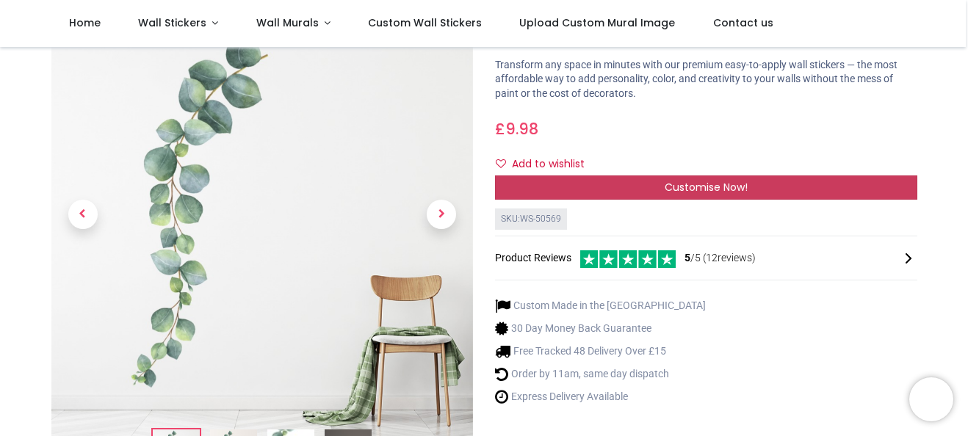
click at [694, 191] on span "Customise Now!" at bounding box center [706, 187] width 83 height 15
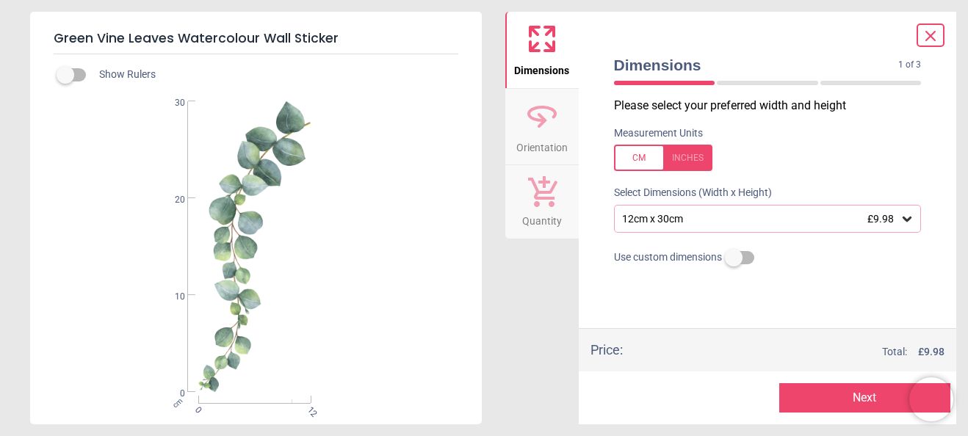
click at [735, 212] on div "12cm x 30cm £9.98" at bounding box center [768, 219] width 308 height 28
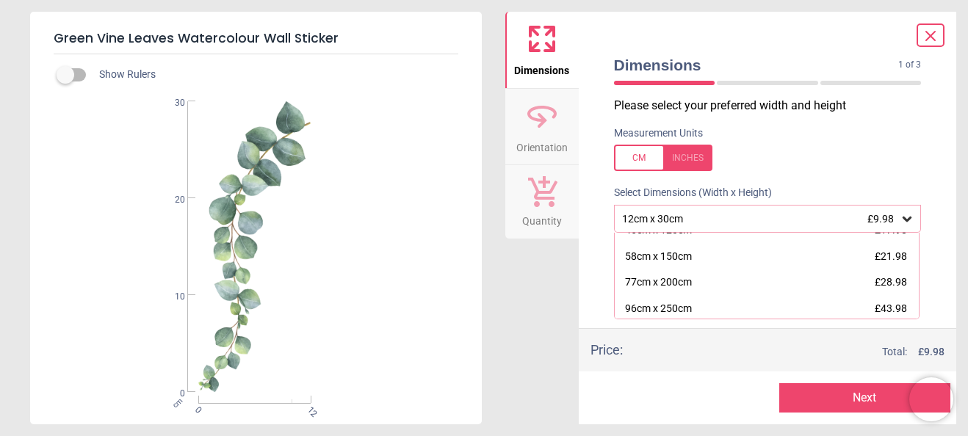
scroll to position [147, 0]
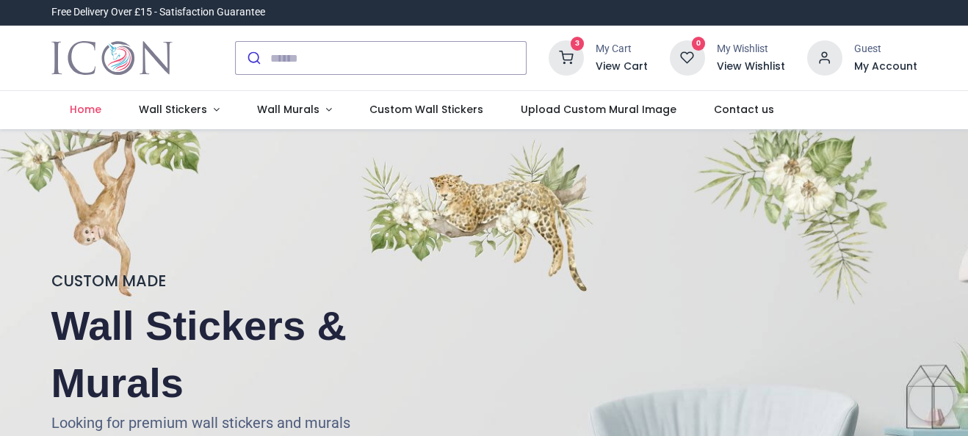
click at [599, 51] on div "3 My Cart View Cart" at bounding box center [598, 57] width 99 height 35
click at [580, 54] on icon at bounding box center [566, 57] width 35 height 35
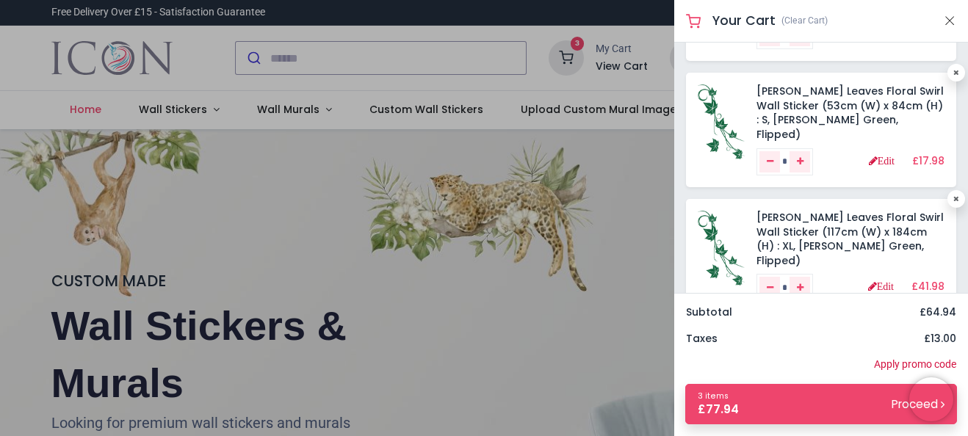
scroll to position [109, 0]
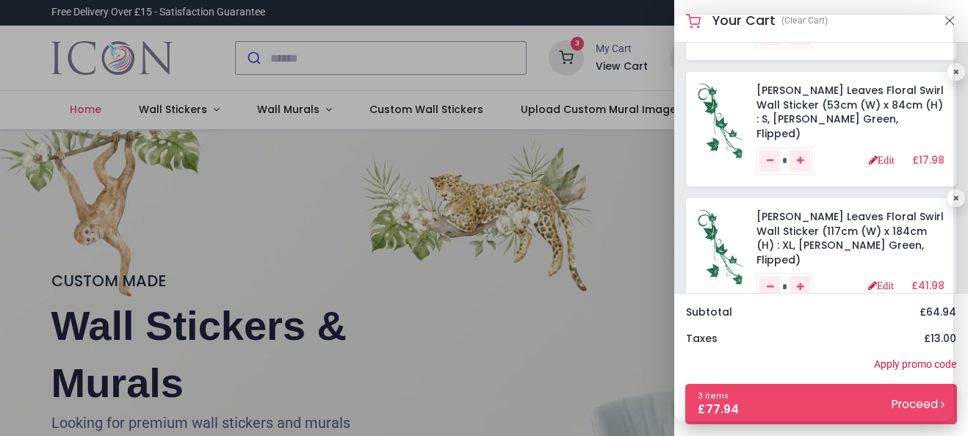
drag, startPoint x: 755, startPoint y: 421, endPoint x: 477, endPoint y: 33, distance: 477.1
click at [521, 42] on div at bounding box center [484, 218] width 968 height 436
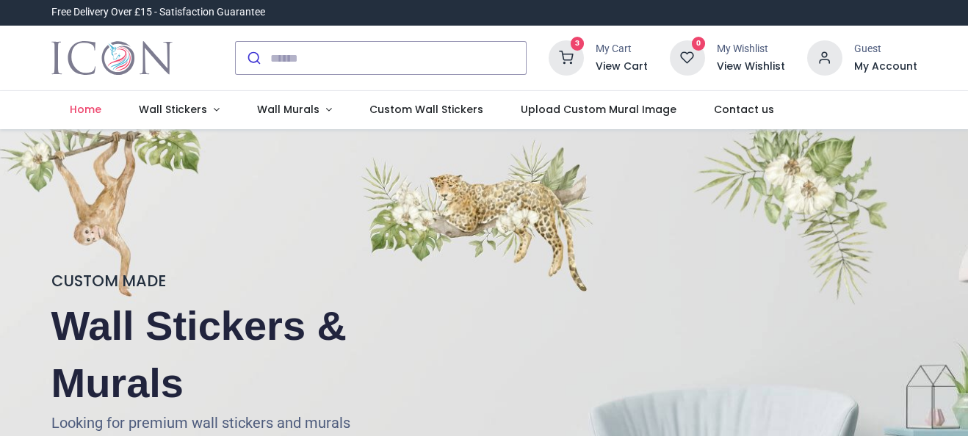
click at [579, 53] on icon at bounding box center [566, 57] width 35 height 35
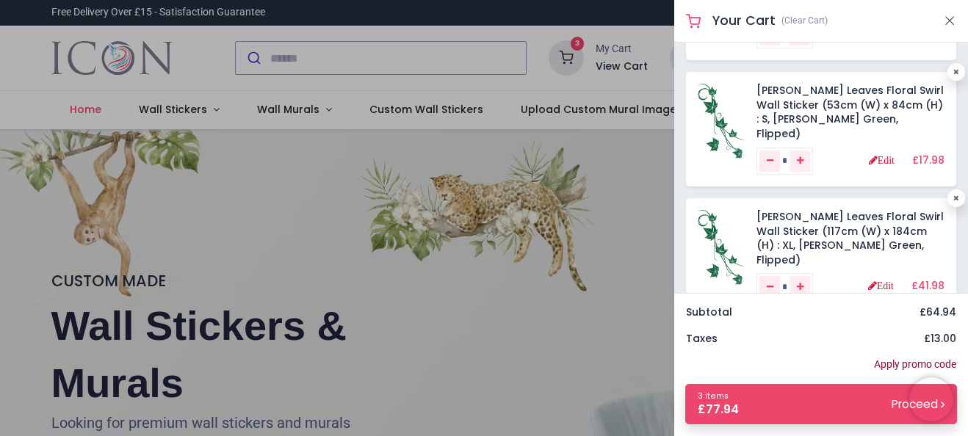
click at [898, 363] on link "Apply promo code" at bounding box center [915, 365] width 82 height 15
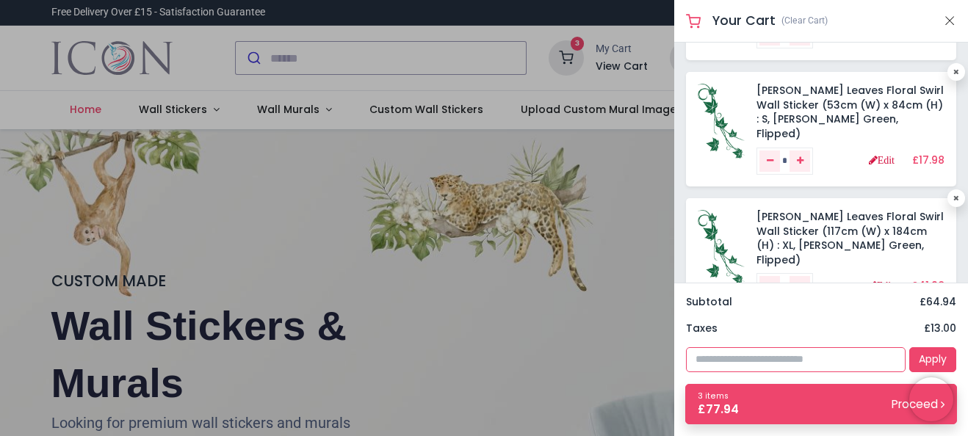
paste input "**********"
type input "**********"
click at [929, 356] on link "Apply" at bounding box center [933, 359] width 47 height 25
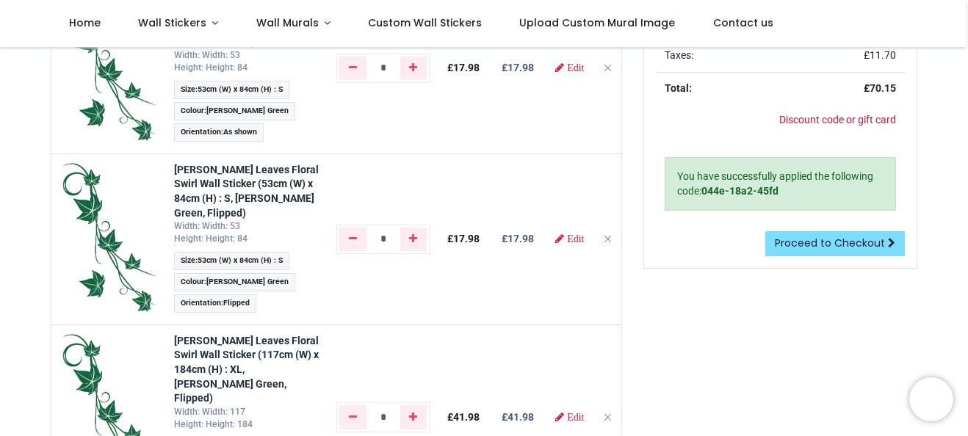
scroll to position [294, 0]
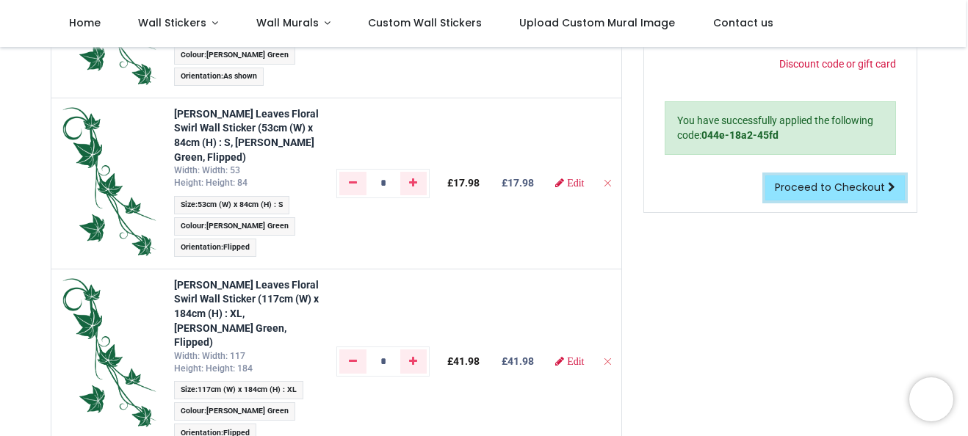
click at [834, 189] on span "Proceed to Checkout" at bounding box center [830, 187] width 110 height 15
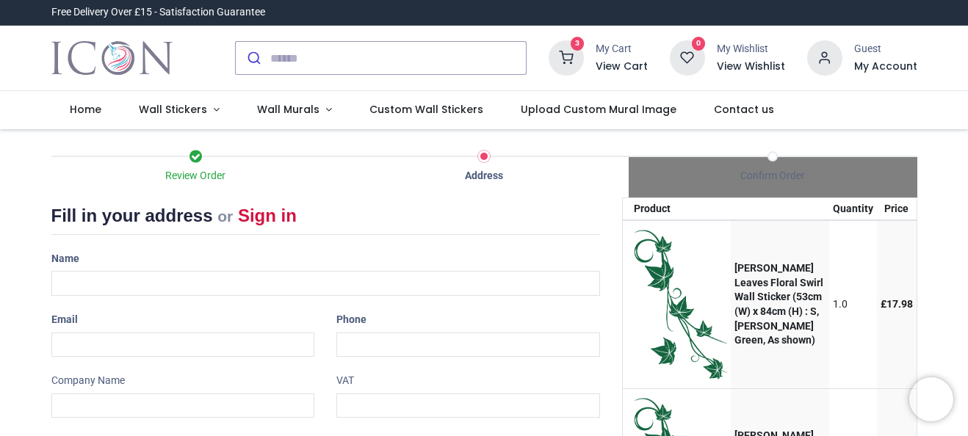
select select "***"
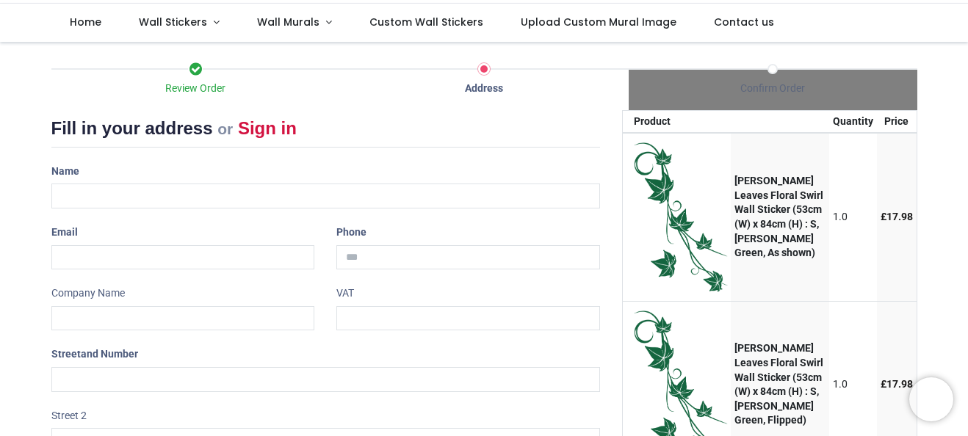
scroll to position [73, 0]
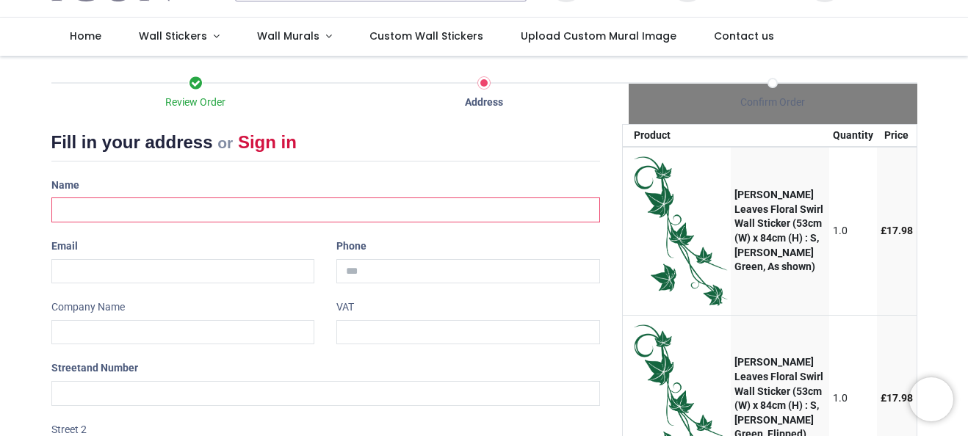
click at [79, 209] on input "text" at bounding box center [325, 210] width 549 height 25
type input "**********"
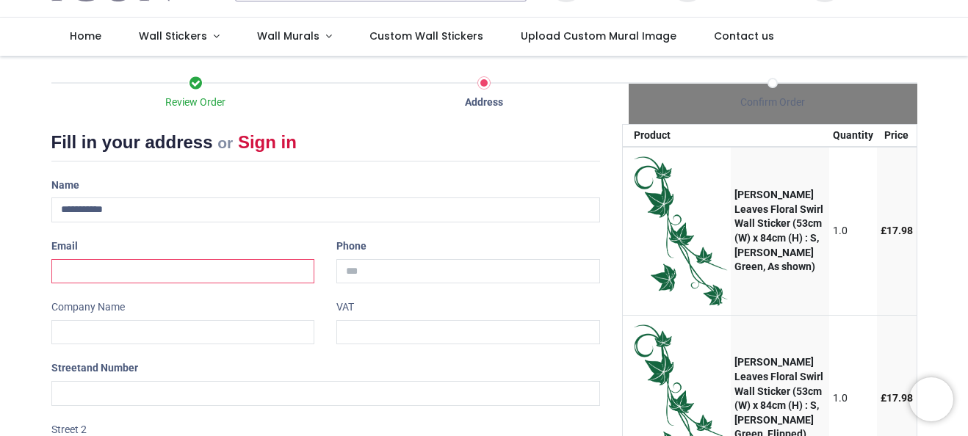
type input "**********"
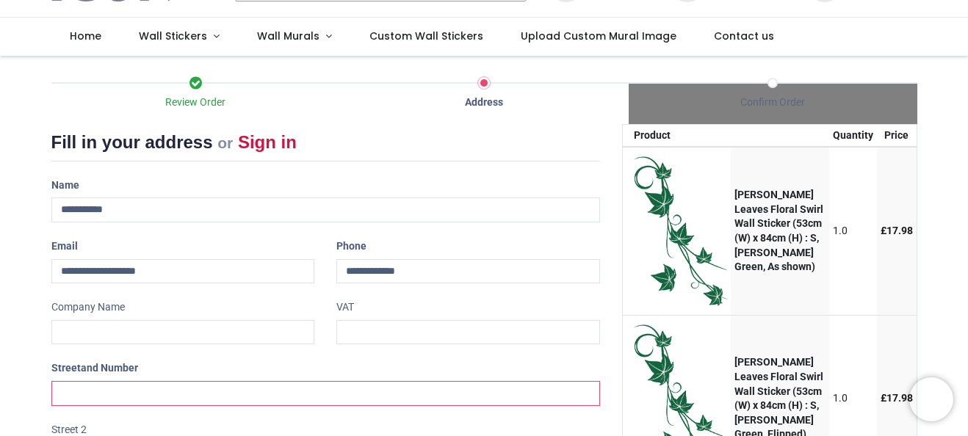
type input "**********"
type input "*********"
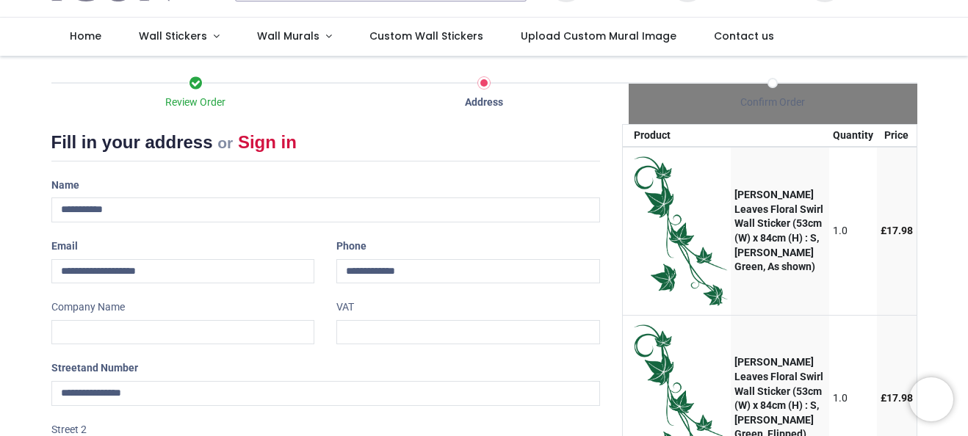
type input "*******"
type input "********"
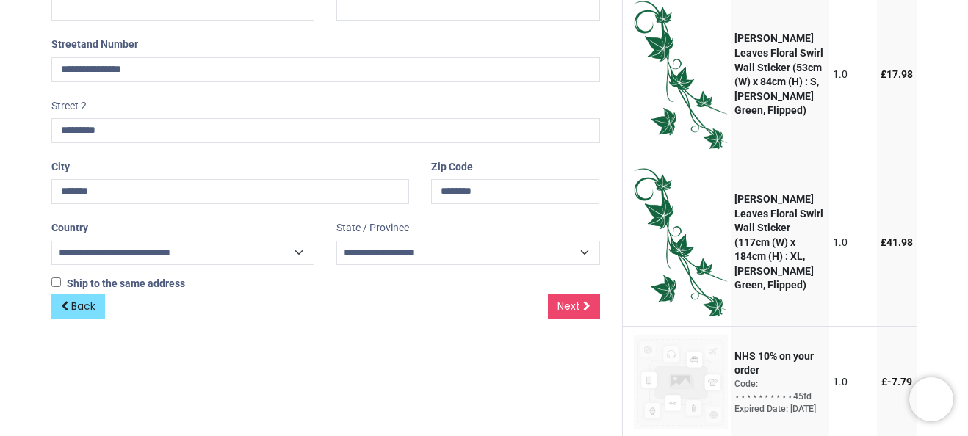
scroll to position [441, 0]
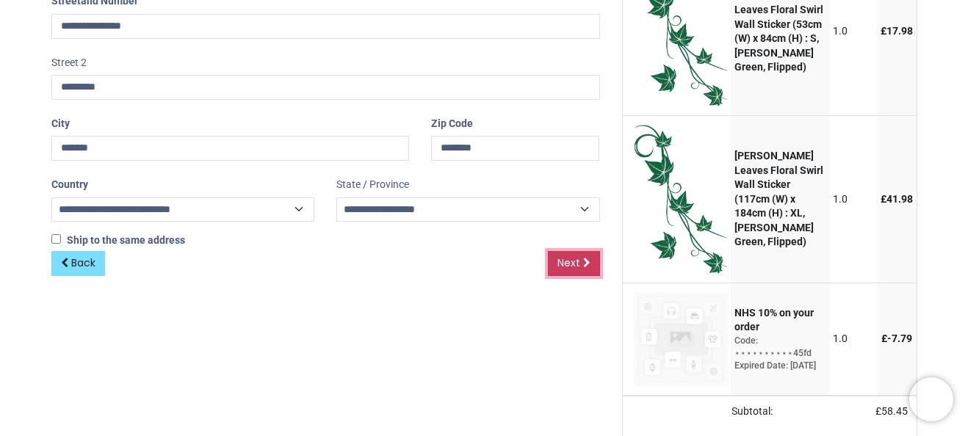
click at [571, 270] on span "Next" at bounding box center [569, 263] width 23 height 15
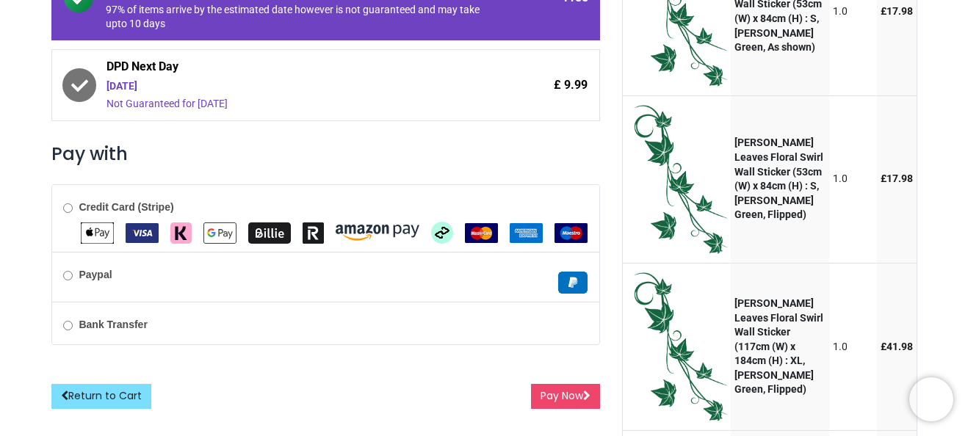
scroll to position [294, 0]
click at [132, 236] on img "VISA" at bounding box center [142, 233] width 33 height 20
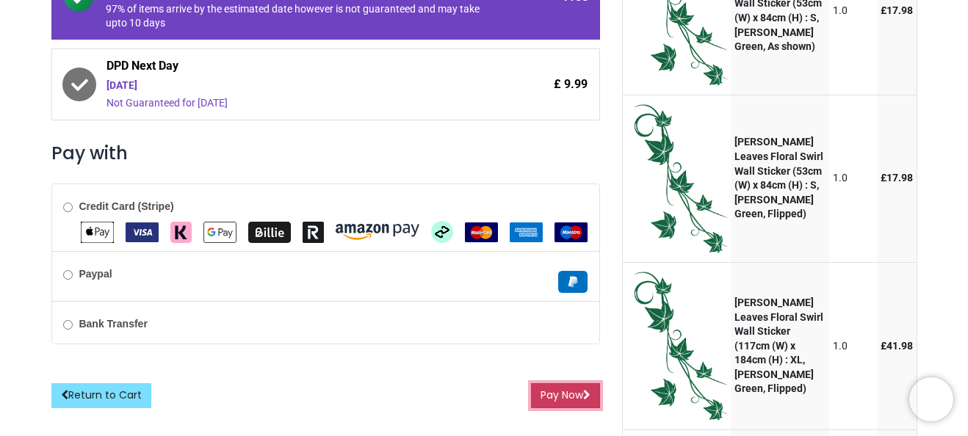
click at [560, 398] on button "Pay Now" at bounding box center [565, 395] width 69 height 25
